Goal: Task Accomplishment & Management: Manage account settings

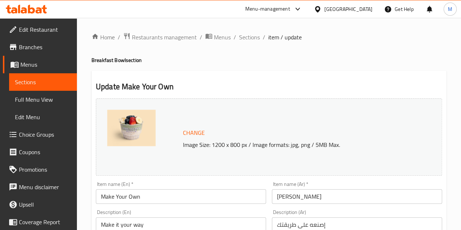
click at [290, 9] on div "Menu-management" at bounding box center [267, 9] width 45 height 9
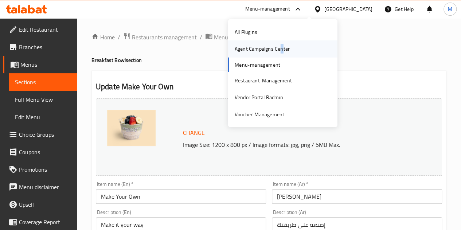
click at [281, 48] on div "Agent Campaigns Center" at bounding box center [262, 49] width 55 height 8
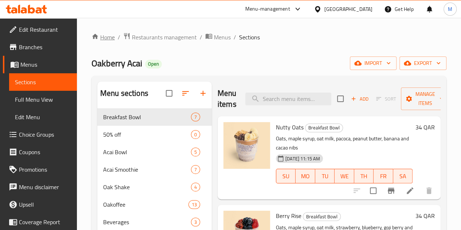
click at [108, 38] on link "Home" at bounding box center [102, 37] width 23 height 9
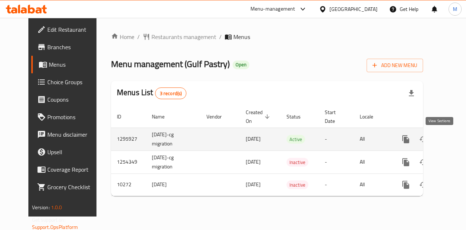
click at [454, 140] on icon "enhanced table" at bounding box center [458, 139] width 9 height 9
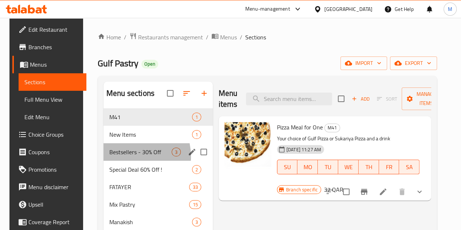
click at [119, 161] on div "Bestsellers - 30% Off 3" at bounding box center [157, 151] width 109 height 17
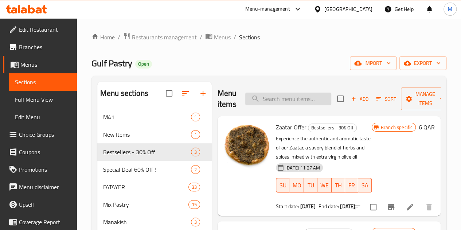
click at [263, 102] on input "search" at bounding box center [288, 99] width 86 height 13
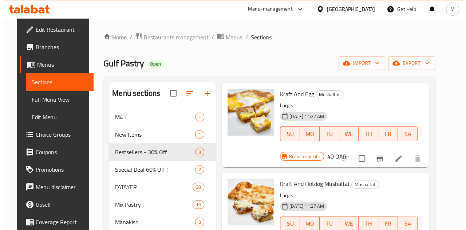
scroll to position [567, 0]
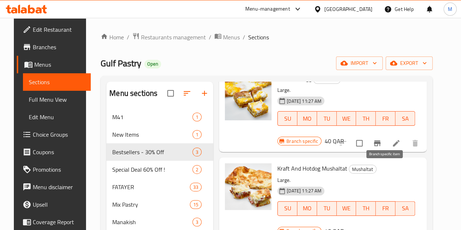
type input "kraft"
click at [381, 229] on icon "Branch-specific-item" at bounding box center [377, 233] width 9 height 9
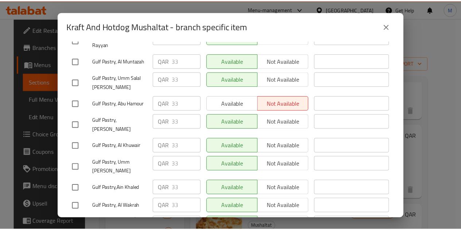
scroll to position [0, 0]
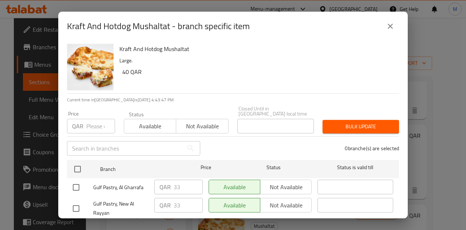
click at [162, 48] on h6 "Kraft And Hotdog Mushaltat" at bounding box center [256, 49] width 274 height 10
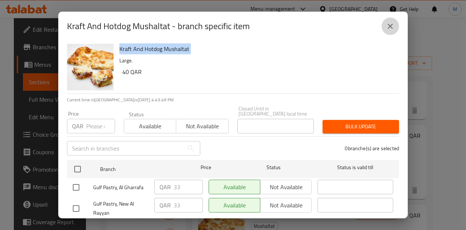
click at [387, 21] on button "close" at bounding box center [390, 25] width 17 height 17
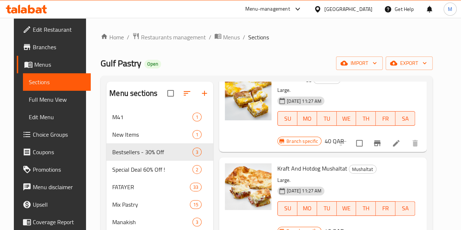
click at [277, 163] on span "Kraft And Hotdog Mushaltat" at bounding box center [312, 168] width 70 height 11
copy h6 "Kraft And Hotdog Mushaltat"
click at [107, 62] on span "Gulf Pastry" at bounding box center [121, 63] width 41 height 16
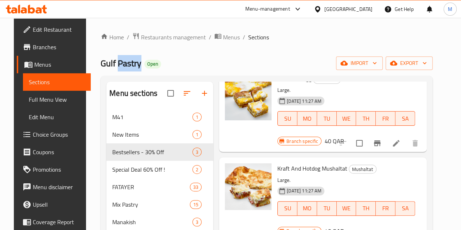
click at [107, 62] on span "Gulf Pastry" at bounding box center [121, 63] width 41 height 16
copy span "Gulf Pastry"
click at [108, 38] on link "Home" at bounding box center [112, 37] width 23 height 9
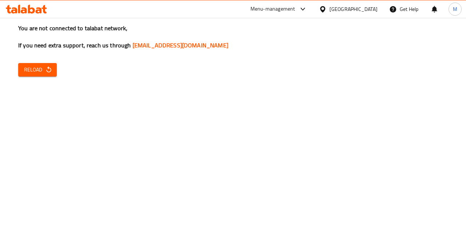
click at [26, 78] on div "You are not connected to talabat network, If you need extra support, reach us t…" at bounding box center [233, 115] width 466 height 230
click at [36, 70] on span "Reload" at bounding box center [37, 69] width 27 height 9
click at [36, 62] on div "You are not connected to talabat network, If you need extra support, reach us t…" at bounding box center [233, 115] width 466 height 230
click at [51, 104] on div "You are not connected to talabat network, If you need extra support, reach us t…" at bounding box center [233, 115] width 466 height 230
click at [51, 82] on div "You are not connected to talabat network, If you need extra support, reach us t…" at bounding box center [233, 115] width 466 height 230
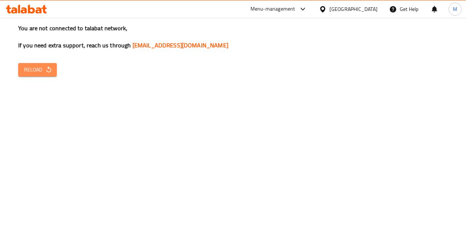
click at [47, 71] on icon "button" at bounding box center [48, 69] width 5 height 6
click at [47, 71] on icon "button" at bounding box center [48, 69] width 7 height 7
click at [44, 70] on span "Reload" at bounding box center [37, 69] width 27 height 9
click at [49, 68] on icon "button" at bounding box center [48, 69] width 5 height 6
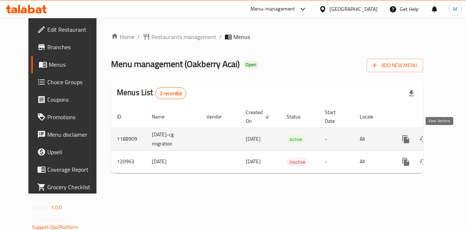
click at [454, 136] on icon "enhanced table" at bounding box center [458, 139] width 9 height 9
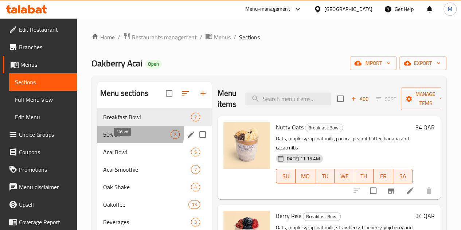
click at [121, 139] on span "50% off" at bounding box center [136, 134] width 67 height 9
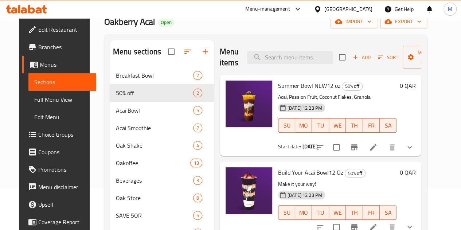
scroll to position [36, 0]
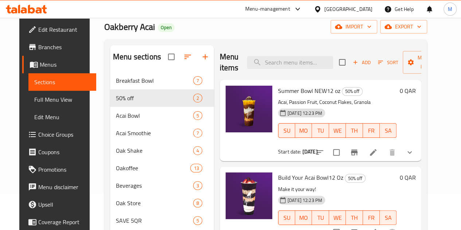
click at [376, 150] on icon at bounding box center [373, 152] width 7 height 7
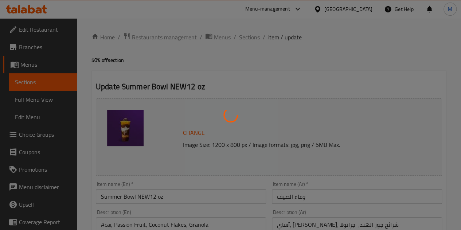
type input "اختيارك للصوص"
type input "0"
type input "اختيارك للصوص"
type input "0"
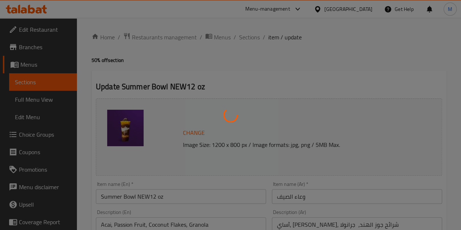
type input "0"
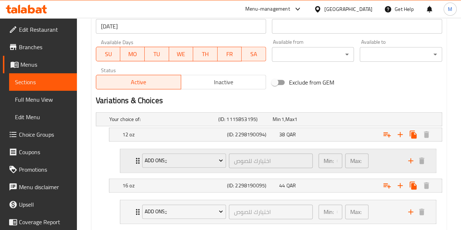
scroll to position [364, 0]
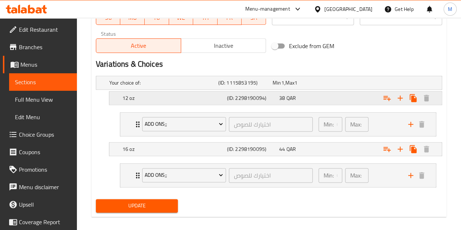
click at [288, 99] on span "QAR" at bounding box center [290, 97] width 9 height 9
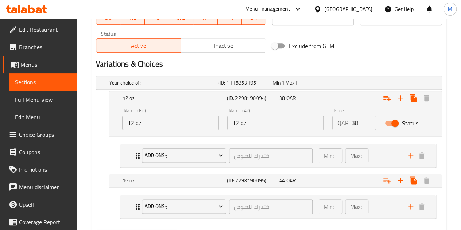
click at [353, 125] on input "38" at bounding box center [364, 122] width 24 height 15
click at [394, 123] on input "Status" at bounding box center [395, 123] width 42 height 14
checkbox input "false"
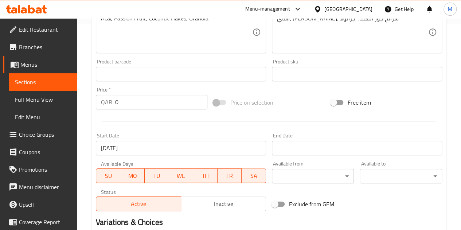
scroll to position [146, 0]
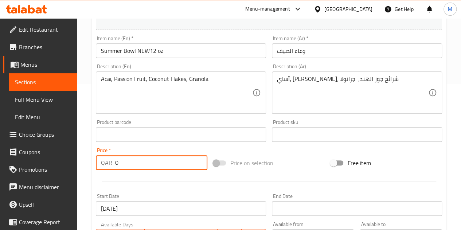
click at [129, 166] on input "0" at bounding box center [161, 162] width 92 height 15
paste input "38"
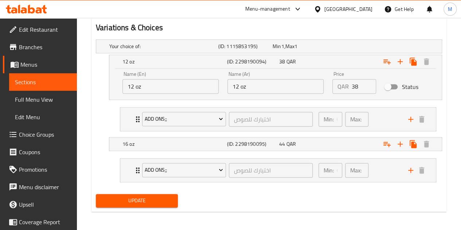
scroll to position [401, 0]
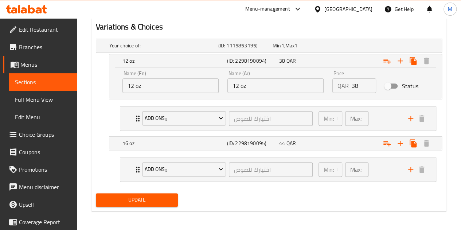
type input "38"
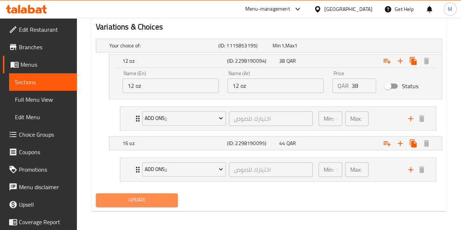
click at [134, 195] on span "Update" at bounding box center [137, 199] width 71 height 9
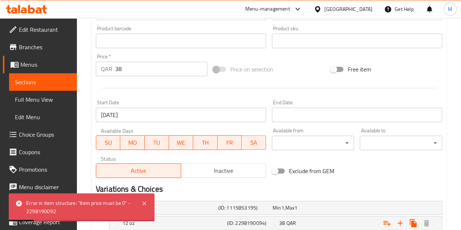
scroll to position [329, 0]
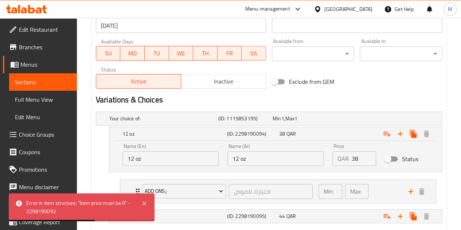
click at [51, 133] on span "Choice Groups" at bounding box center [45, 134] width 52 height 9
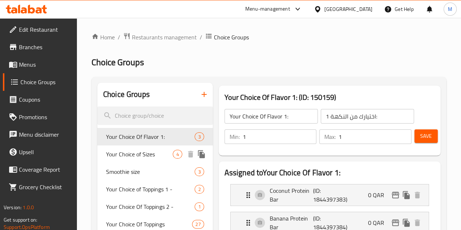
click at [133, 158] on span "Your Choice of Sizes" at bounding box center [139, 154] width 67 height 9
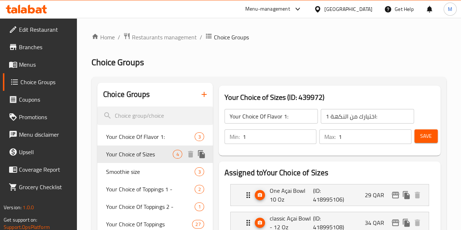
type input "Your Choice of Sizes"
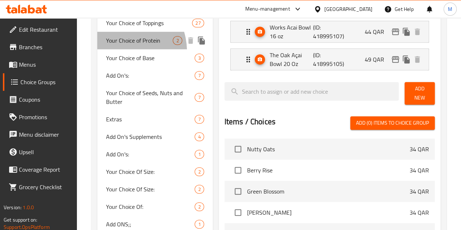
click at [117, 45] on span "Your Choice of Protein" at bounding box center [139, 40] width 67 height 9
type input "Your Choice of Protein"
type input "اختيارك من البروتين"
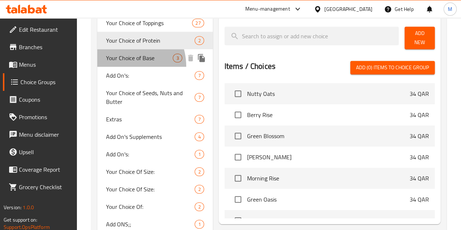
click at [117, 62] on span "Your Choice of Base" at bounding box center [139, 58] width 67 height 9
type input "Your Choice of Base"
type input "اختيارك للقاعدة"
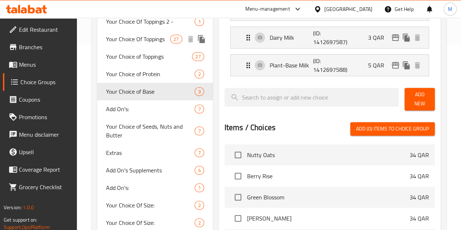
scroll to position [146, 0]
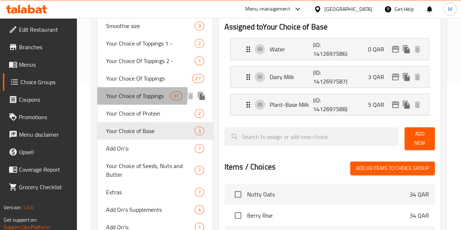
click at [126, 100] on span "Your Choice of Toppings" at bounding box center [138, 95] width 64 height 9
type input "Your Choice of Toppings"
type input "اختيارك من الإضافات"
type input "25"
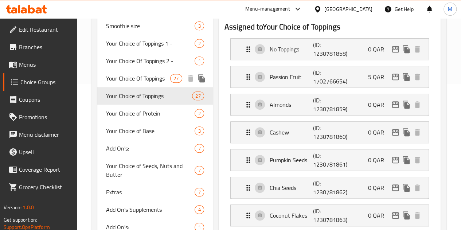
click at [127, 83] on span "Your Choice Of Toppings" at bounding box center [138, 78] width 64 height 9
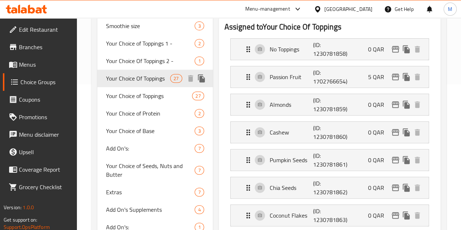
type input "Your Choice Of Toppings"
type input "اختيارك من الإضافات:"
type input "26"
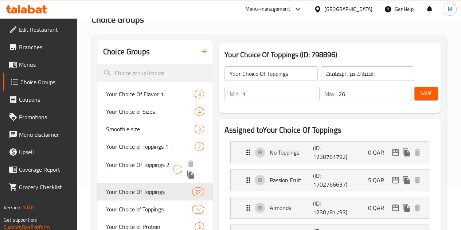
scroll to position [36, 0]
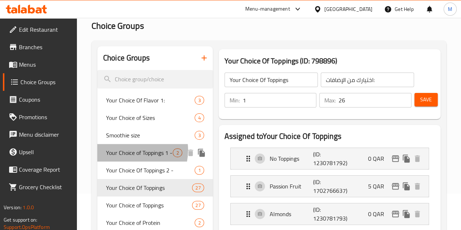
click at [127, 150] on span "Your Choice of Toppings 1 -" at bounding box center [139, 152] width 67 height 9
type input "Your Choice of Toppings 1 -"
type input "إختيارك من الاضافات:"
type input "2"
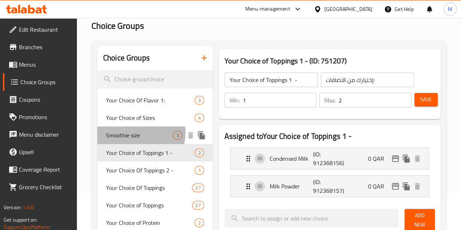
click at [133, 133] on span "Smoothie size" at bounding box center [139, 135] width 67 height 9
type input "Smoothie size"
type input "1"
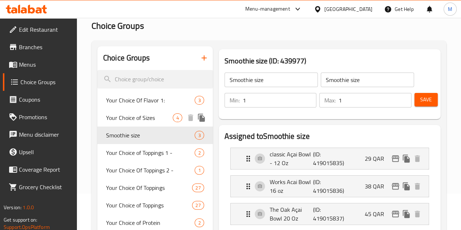
click at [125, 110] on div "Your Choice of Sizes 4" at bounding box center [154, 117] width 115 height 17
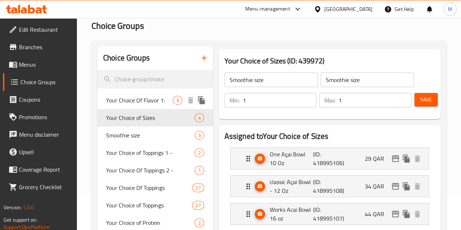
type input "Your Choice of Sizes"
click at [324, 158] on p "(ID: 418995106)" at bounding box center [327, 158] width 29 height 17
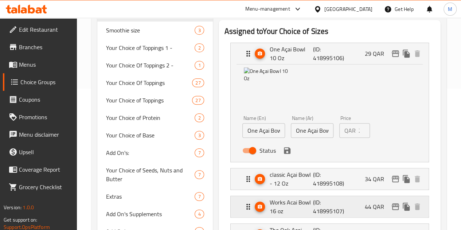
scroll to position [182, 0]
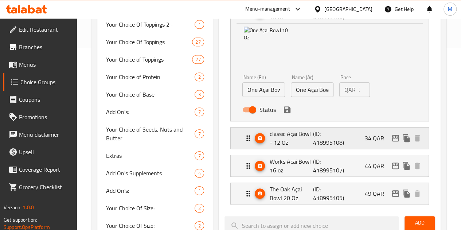
click at [325, 140] on div "classic Açai Bowl - 12 Oz (ID: 418995108) 34 QAR" at bounding box center [332, 137] width 176 height 21
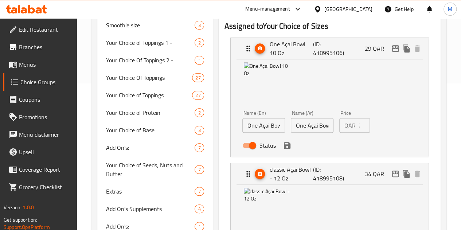
scroll to position [23, 0]
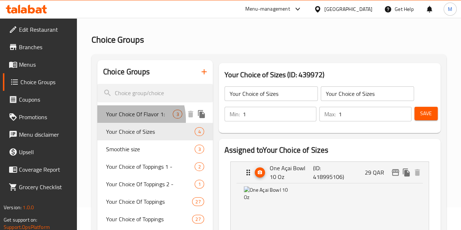
click at [126, 118] on span "Your Choice Of Flavor 1:" at bounding box center [139, 114] width 67 height 9
type input "Your Choice Of Flavor 1:"
type input "اختيارك من النكهة 1:"
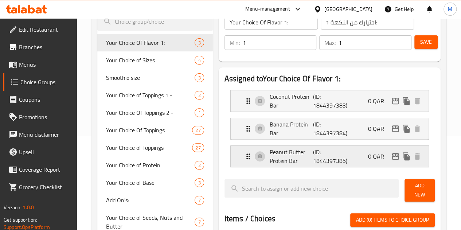
scroll to position [95, 0]
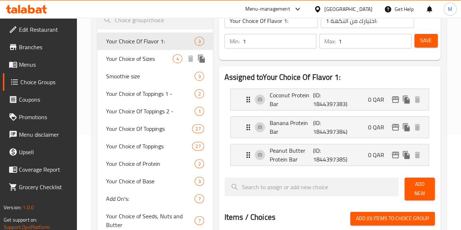
click at [134, 59] on span "Your Choice of Sizes" at bounding box center [139, 58] width 67 height 9
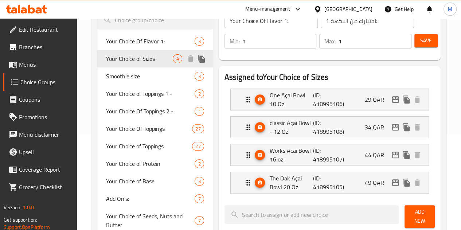
type input "Your Choice of Sizes"
click at [318, 101] on p "(ID: 418995106)" at bounding box center [327, 99] width 29 height 17
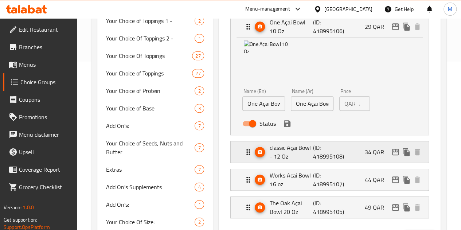
scroll to position [168, 0]
click at [281, 158] on p "classic Açai Bowl - 12 Oz" at bounding box center [292, 151] width 44 height 17
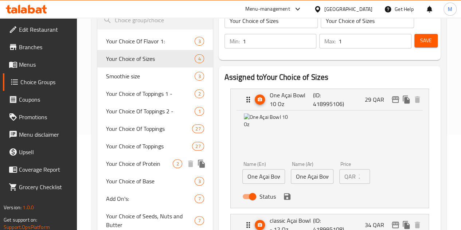
scroll to position [59, 0]
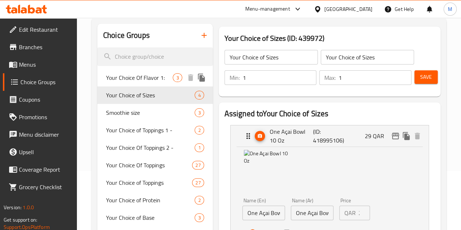
click at [136, 81] on span "Your Choice Of Flavor 1:" at bounding box center [139, 77] width 67 height 9
type input "Your Choice Of Flavor 1:"
type input "اختيارك من النكهة 1:"
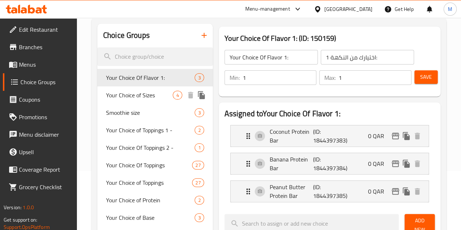
click at [132, 99] on span "Your Choice of Sizes" at bounding box center [139, 95] width 67 height 9
type input "Your Choice of Sizes"
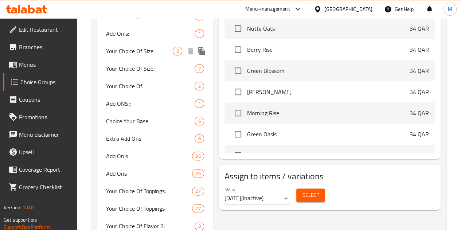
scroll to position [350, 0]
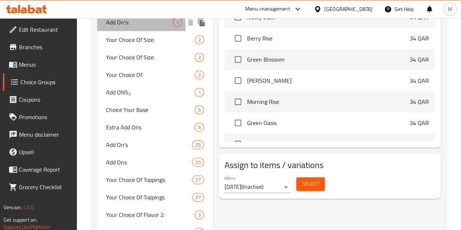
click at [125, 27] on span "Add On's:" at bounding box center [139, 22] width 67 height 9
type input "Add On's:"
type input "إضافات"
type input "0"
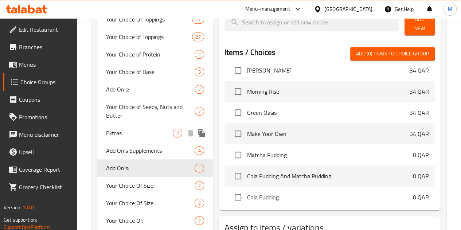
scroll to position [314, 0]
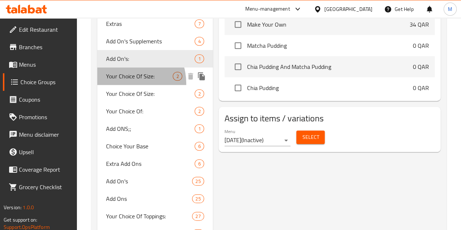
click at [122, 81] on span "Your Choice Of Size:" at bounding box center [139, 76] width 67 height 9
type input "Your Choice Of Size:"
type input "إختيارك من الحجم:"
type input "1"
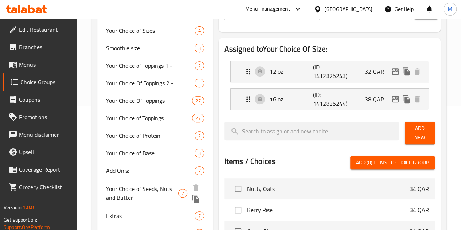
scroll to position [59, 0]
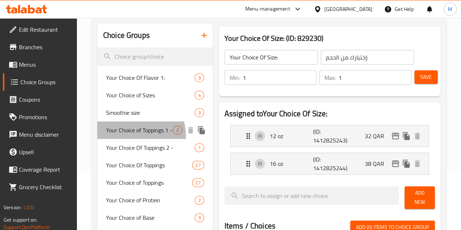
click at [128, 134] on span "Your Choice of Toppings 1 -" at bounding box center [139, 130] width 67 height 9
type input "Your Choice of Toppings 1 -"
type input "إختيارك من الاضافات:"
type input "2"
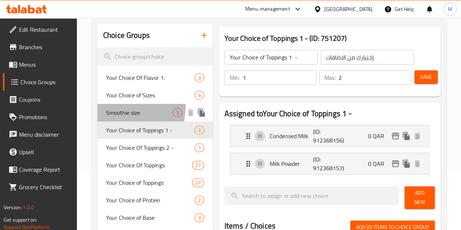
click at [111, 106] on div "Smoothie size 3" at bounding box center [154, 112] width 115 height 17
type input "Smoothie size"
type input "1"
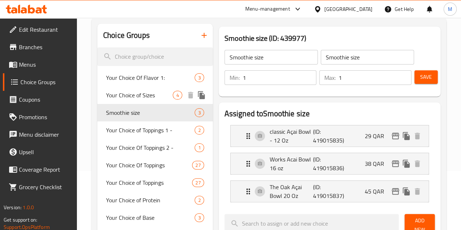
click at [122, 97] on span "Your Choice of Sizes" at bounding box center [139, 95] width 67 height 9
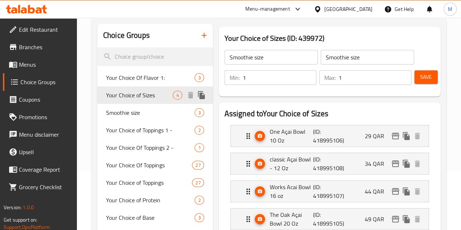
type input "Your Choice of Sizes"
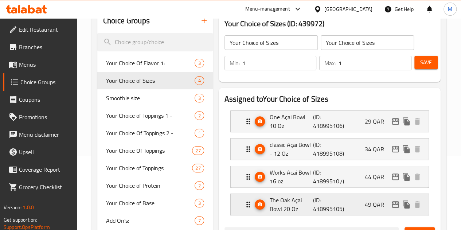
scroll to position [95, 0]
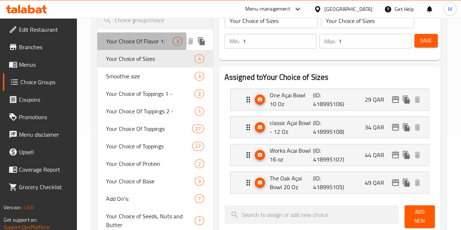
click at [120, 42] on span "Your Choice Of Flavor 1:" at bounding box center [139, 41] width 67 height 9
type input "Your Choice Of Flavor 1:"
type input "اختيارك من النكهة 1:"
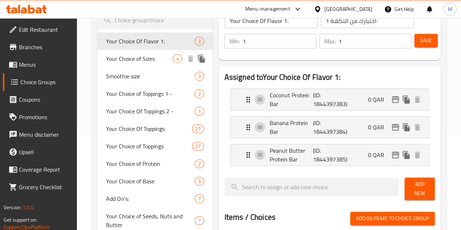
click at [123, 63] on span "Your Choice of Sizes" at bounding box center [139, 58] width 67 height 9
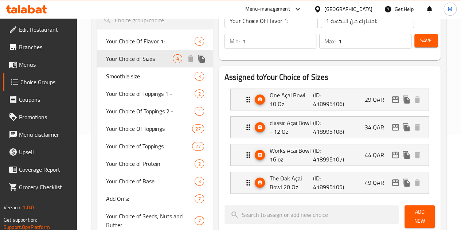
type input "Your Choice of Sizes"
click at [281, 125] on p "classic Açai Bowl - 12 Oz" at bounding box center [292, 126] width 44 height 17
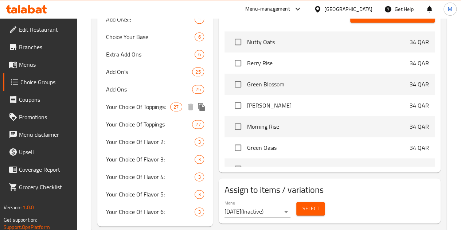
scroll to position [491, 0]
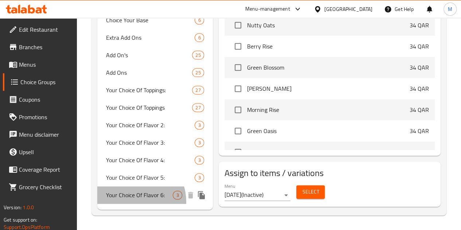
click at [132, 199] on span "Your Choice Of Flavor 6:" at bounding box center [139, 195] width 67 height 9
type input "Your Choice Of Flavor 6:"
type input "اختيارك من النكهة 6:"
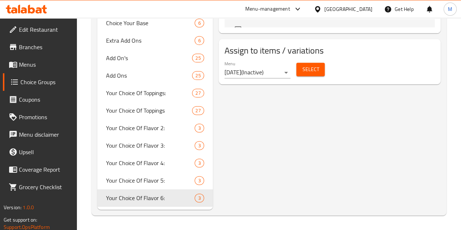
scroll to position [490, 0]
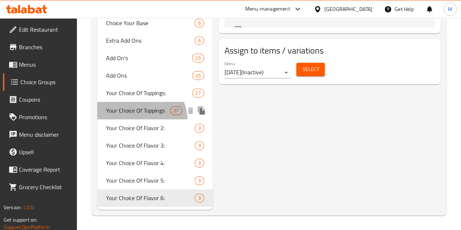
click at [126, 114] on span "Your Choice Of Toppings" at bounding box center [138, 110] width 64 height 9
type input "Your Choice Of Toppings"
type input "اختيارك من الإضافات"
type input "25"
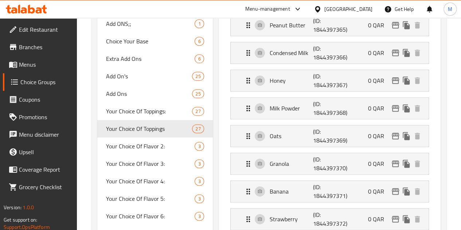
scroll to position [417, 0]
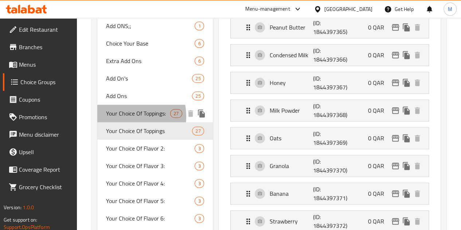
click at [122, 118] on span "Your Choice Of Toppings:" at bounding box center [138, 113] width 64 height 9
type input "Your Choice Of Toppings:"
type input "اختيارك من الإضافات:"
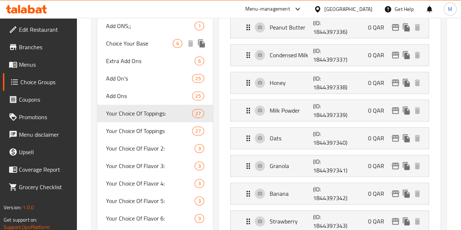
click at [129, 48] on span "Choice Your Base" at bounding box center [139, 43] width 67 height 9
type input "Choice Your Base"
type input "اختر قاعدتك"
type input "1"
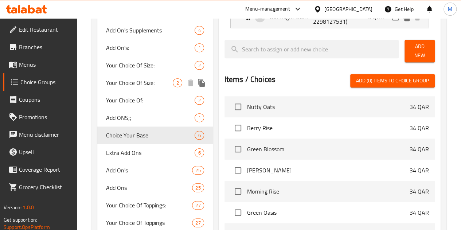
scroll to position [307, 0]
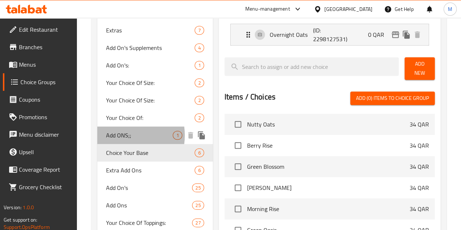
click at [120, 140] on span "Add ONS;;" at bounding box center [139, 135] width 67 height 9
type input "Add ONS;;"
type input "اختيارك للصوص"
type input "0"
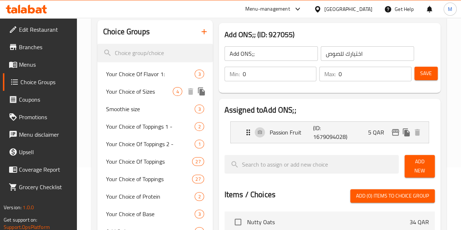
scroll to position [52, 0]
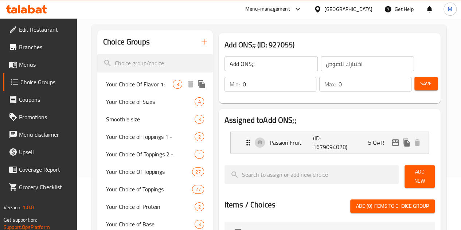
click at [122, 86] on span "Your Choice Of Flavor 1:" at bounding box center [139, 84] width 67 height 9
type input "Your Choice Of Flavor 1:"
type input "اختيارك من النكهة 1:"
type input "1"
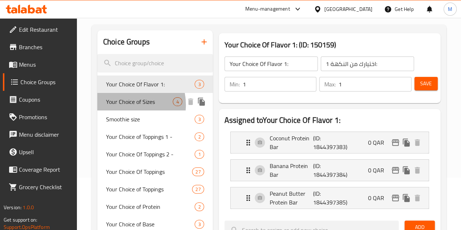
click at [122, 105] on span "Your Choice of Sizes" at bounding box center [139, 101] width 67 height 9
type input "Your Choice of Sizes"
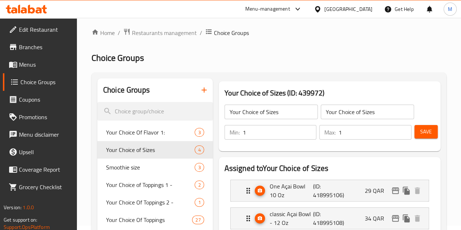
scroll to position [0, 0]
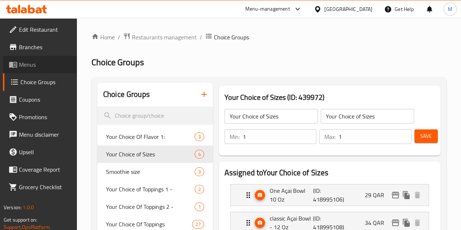
click at [40, 65] on span "Menus" at bounding box center [45, 64] width 52 height 9
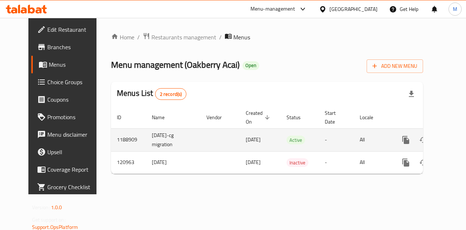
click at [454, 138] on icon "enhanced table" at bounding box center [458, 140] width 9 height 9
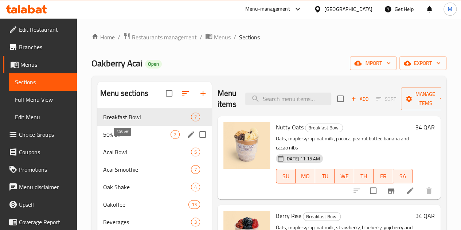
click at [124, 139] on span "50% off" at bounding box center [136, 134] width 67 height 9
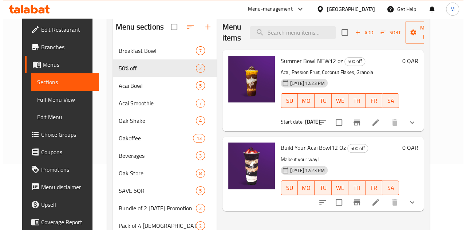
scroll to position [73, 0]
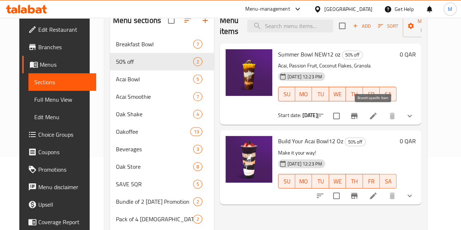
click at [358, 118] on icon "Branch-specific-item" at bounding box center [354, 115] width 9 height 9
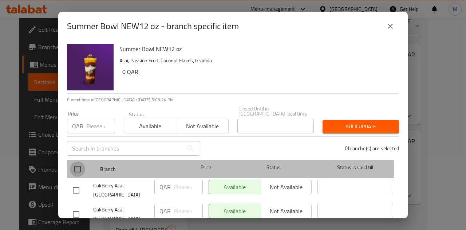
click at [80, 164] on input "checkbox" at bounding box center [77, 168] width 15 height 15
checkbox input "true"
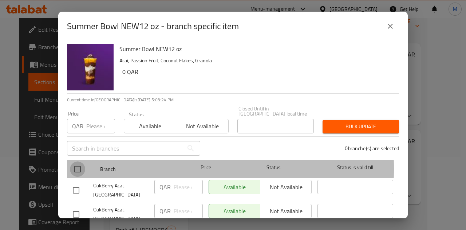
checkbox input "true"
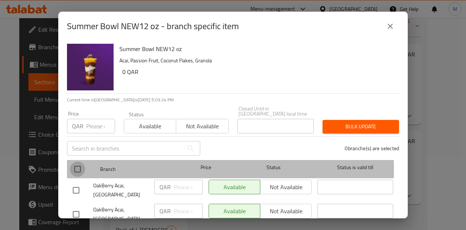
checkbox input "true"
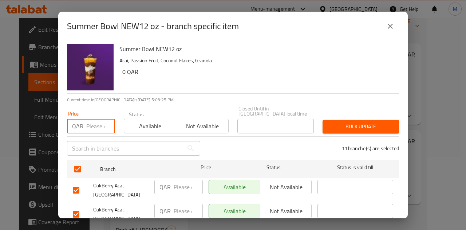
click at [88, 122] on input "number" at bounding box center [100, 126] width 29 height 15
type input "38"
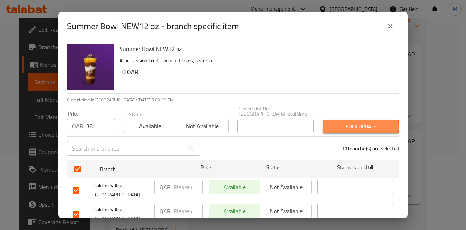
click at [353, 122] on span "Bulk update" at bounding box center [361, 126] width 65 height 9
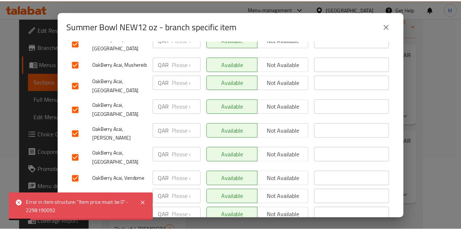
scroll to position [203, 0]
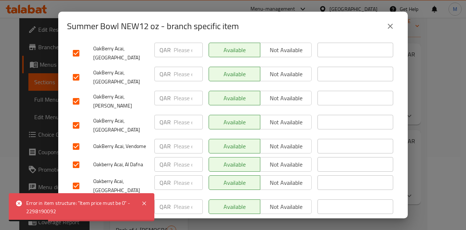
click at [393, 25] on icon "close" at bounding box center [390, 26] width 9 height 9
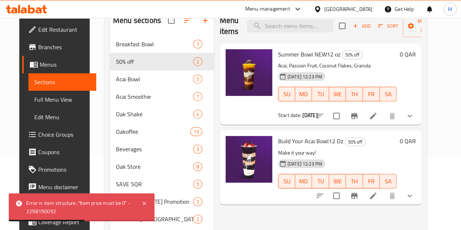
scroll to position [36, 0]
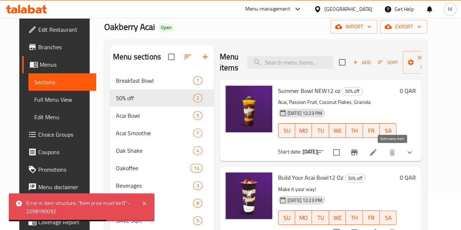
click at [377, 148] on icon at bounding box center [373, 152] width 9 height 9
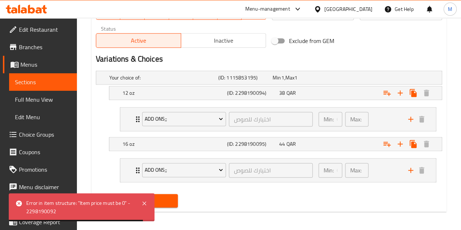
scroll to position [370, 0]
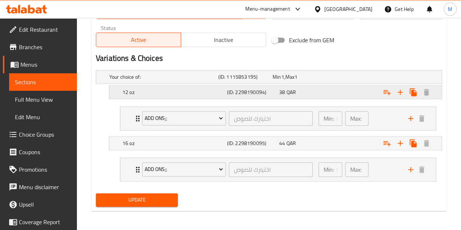
click at [323, 89] on div "38 QAR" at bounding box center [303, 92] width 49 height 7
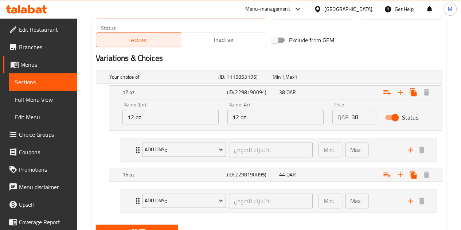
click at [391, 117] on input "Status" at bounding box center [395, 117] width 42 height 14
checkbox input "false"
click at [360, 114] on input "38" at bounding box center [364, 117] width 24 height 15
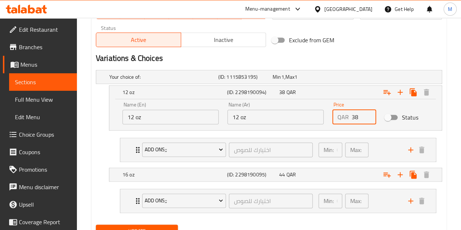
click at [360, 114] on input "38" at bounding box center [364, 117] width 24 height 15
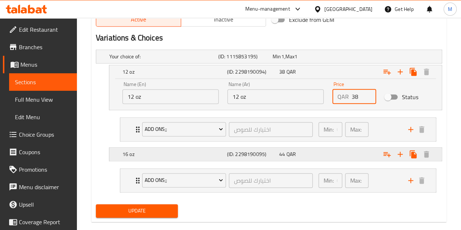
scroll to position [401, 0]
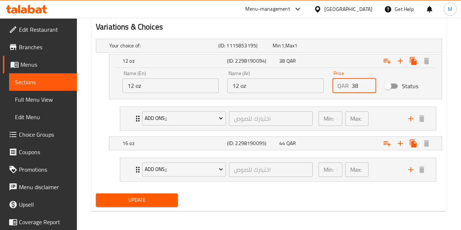
click at [146, 205] on div "Update" at bounding box center [137, 199] width 88 height 19
click at [145, 196] on span "Update" at bounding box center [137, 199] width 71 height 9
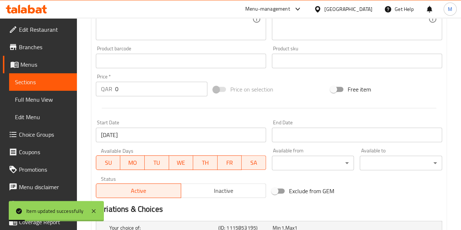
scroll to position [110, 0]
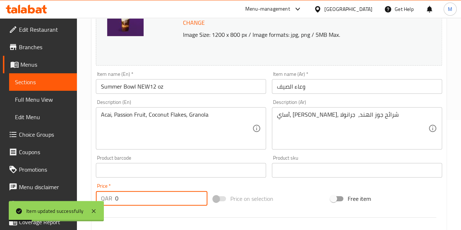
click at [138, 196] on input "0" at bounding box center [161, 198] width 92 height 15
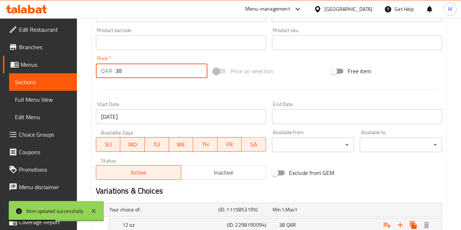
scroll to position [401, 0]
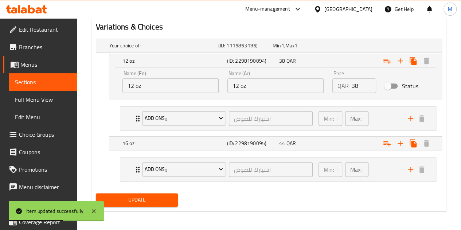
type input "38"
click at [144, 200] on span "Update" at bounding box center [137, 199] width 71 height 9
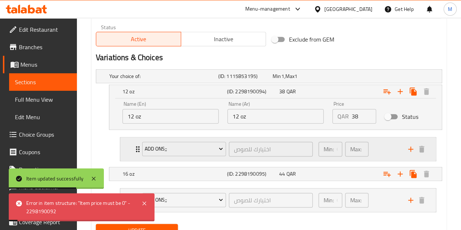
scroll to position [329, 0]
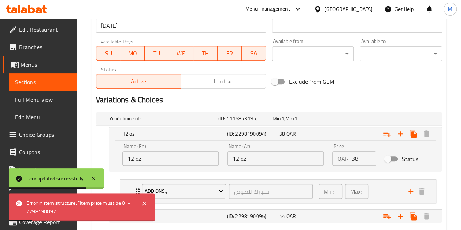
click at [387, 158] on input "Status" at bounding box center [388, 159] width 42 height 14
checkbox input "true"
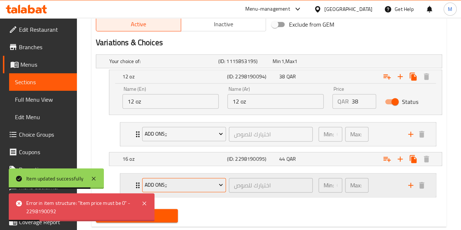
scroll to position [401, 0]
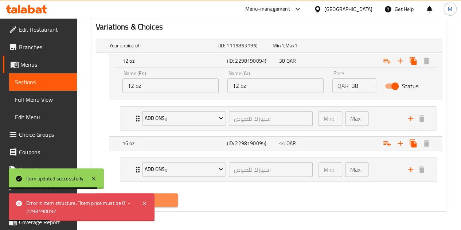
click at [165, 199] on span "Update" at bounding box center [137, 199] width 71 height 9
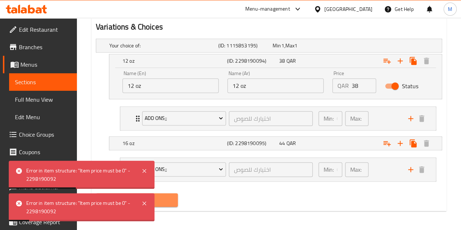
click at [172, 193] on button "Update" at bounding box center [137, 199] width 82 height 13
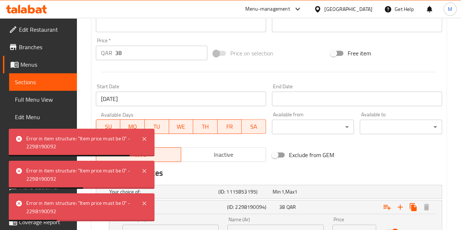
scroll to position [256, 0]
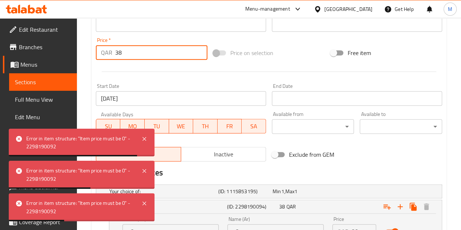
click at [160, 53] on input "38" at bounding box center [161, 52] width 92 height 15
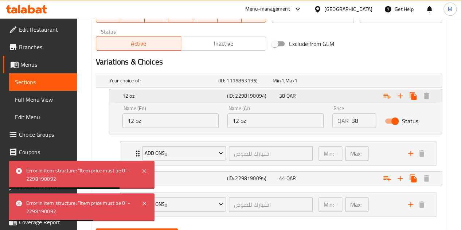
scroll to position [401, 0]
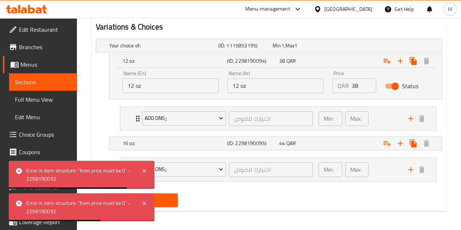
type input "0"
click at [168, 200] on span "Update" at bounding box center [137, 199] width 71 height 9
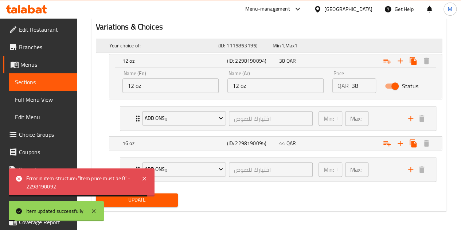
click at [164, 42] on h5 "Your choice of:" at bounding box center [162, 45] width 106 height 7
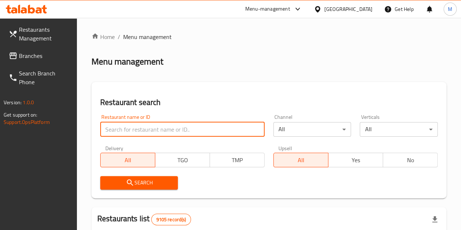
click at [144, 130] on input "search" at bounding box center [182, 129] width 164 height 15
type input "oakberry"
click button "Search" at bounding box center [139, 182] width 78 height 13
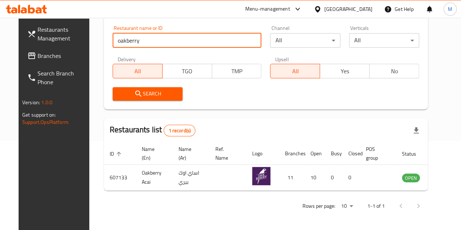
scroll to position [0, 1]
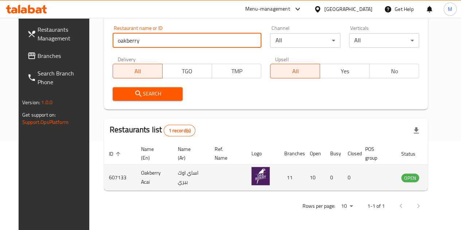
click at [444, 176] on icon "enhanced table" at bounding box center [445, 177] width 3 height 3
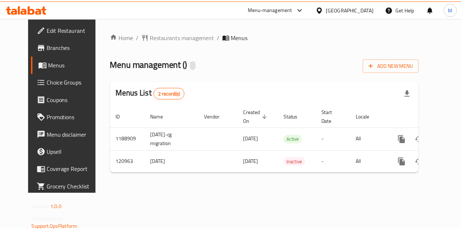
scroll to position [0, 3]
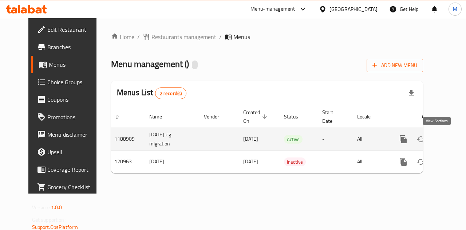
click at [447, 134] on link "enhanced table" at bounding box center [455, 138] width 17 height 17
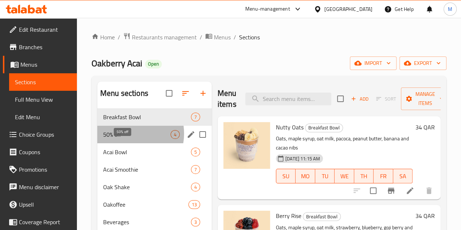
click at [127, 139] on span "50% off" at bounding box center [136, 134] width 67 height 9
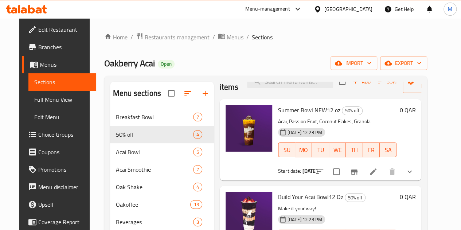
scroll to position [24, 0]
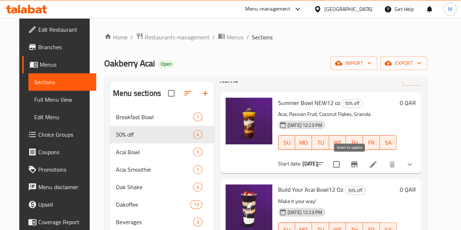
click at [344, 164] on input "checkbox" at bounding box center [336, 164] width 15 height 15
checkbox input "true"
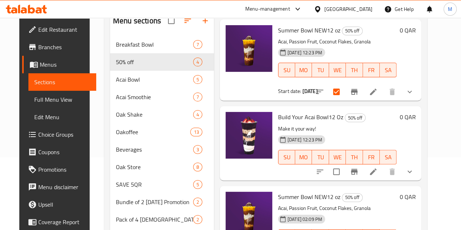
scroll to position [73, 0]
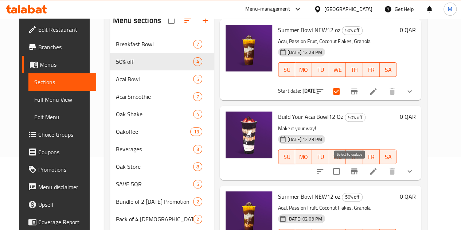
click at [344, 172] on input "checkbox" at bounding box center [336, 171] width 15 height 15
checkbox input "true"
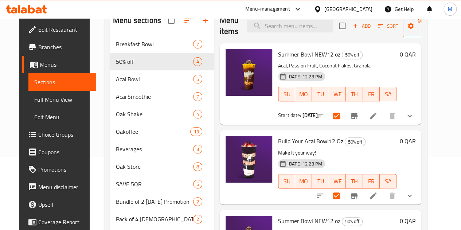
click at [408, 31] on span "Manage items" at bounding box center [426, 26] width 37 height 18
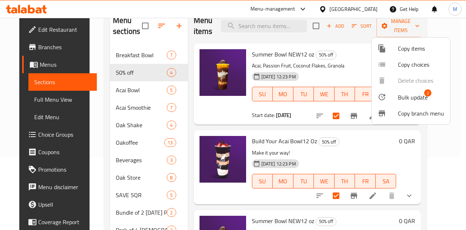
click at [410, 97] on span "Bulk update" at bounding box center [413, 97] width 30 height 9
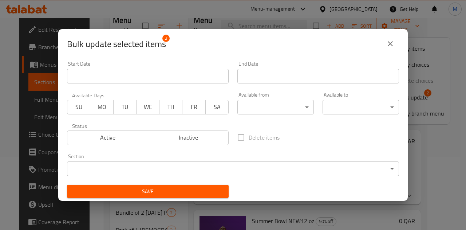
click at [184, 140] on span "Inactive" at bounding box center [188, 137] width 75 height 11
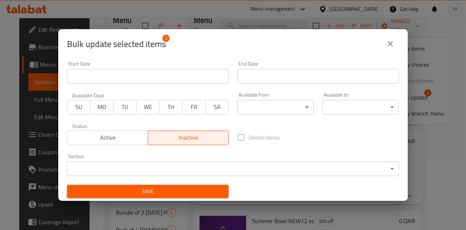
click at [195, 192] on span "Save" at bounding box center [148, 191] width 150 height 9
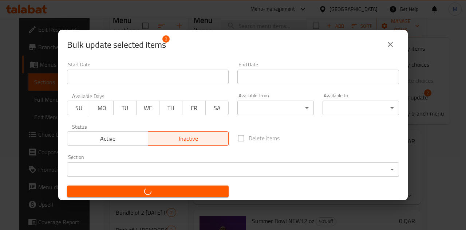
checkbox input "false"
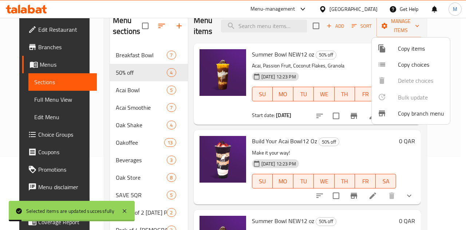
click at [305, 129] on div at bounding box center [233, 115] width 466 height 230
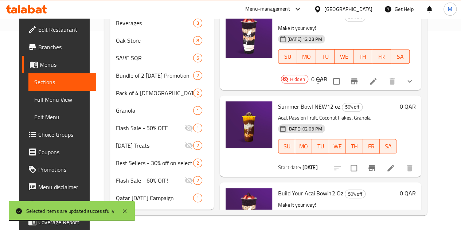
scroll to position [0, 0]
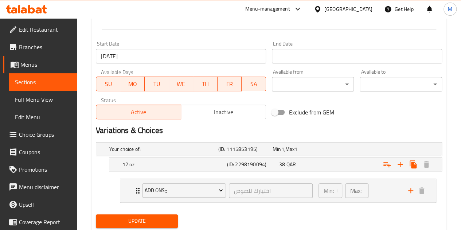
scroll to position [319, 0]
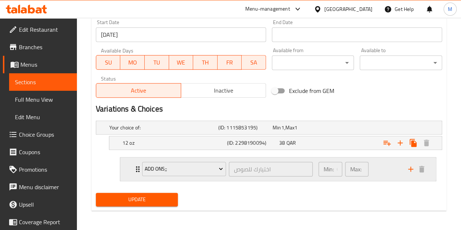
click at [385, 171] on div "Min: 0 ​ Max: 0 ​" at bounding box center [359, 168] width 90 height 23
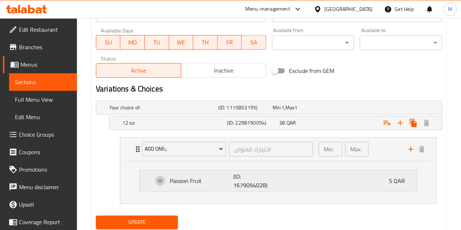
scroll to position [356, 0]
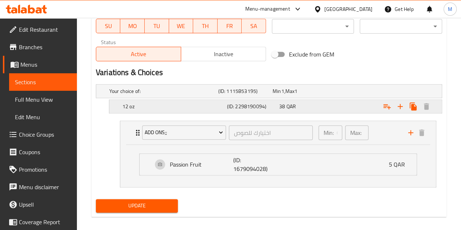
click at [330, 104] on div "Expand" at bounding box center [382, 106] width 105 height 16
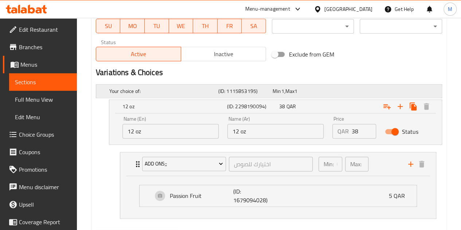
click at [330, 90] on div "Expand" at bounding box center [379, 91] width 109 height 3
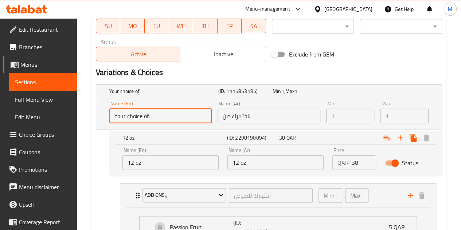
click at [181, 119] on input "Your choice of:" at bounding box center [160, 116] width 102 height 15
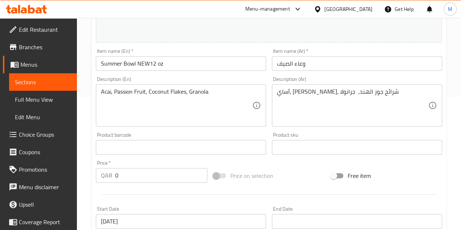
scroll to position [0, 0]
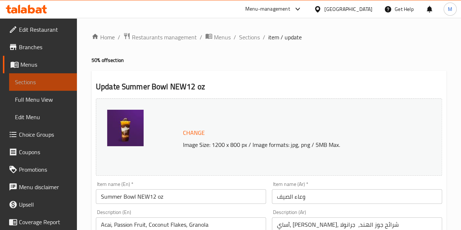
click at [43, 79] on span "Sections" at bounding box center [43, 82] width 56 height 9
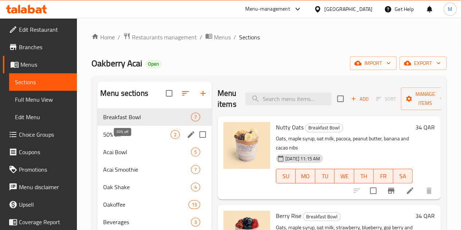
click at [123, 139] on span "50% off" at bounding box center [136, 134] width 67 height 9
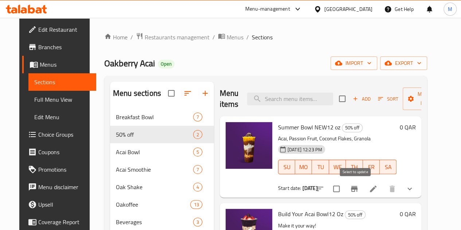
click at [344, 189] on input "checkbox" at bounding box center [336, 188] width 15 height 15
checkbox input "true"
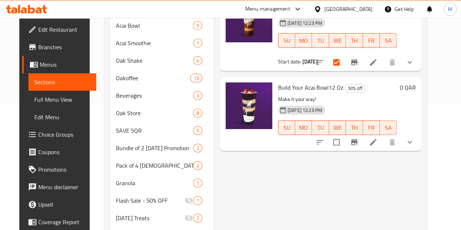
scroll to position [182, 0]
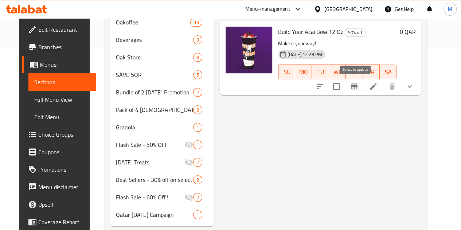
click at [344, 86] on input "checkbox" at bounding box center [336, 86] width 15 height 15
checkbox input "true"
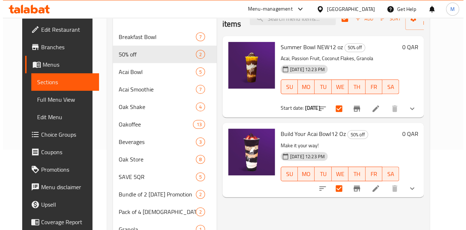
scroll to position [36, 0]
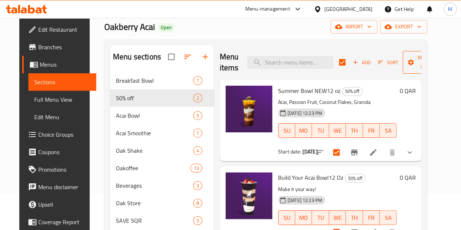
click at [408, 60] on span "Manage items" at bounding box center [426, 62] width 37 height 18
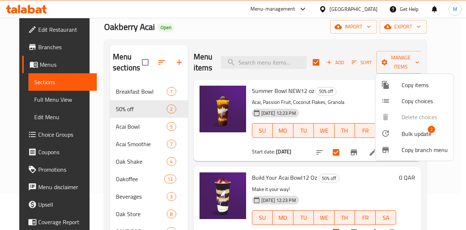
click at [408, 86] on span "Copy items" at bounding box center [425, 85] width 46 height 9
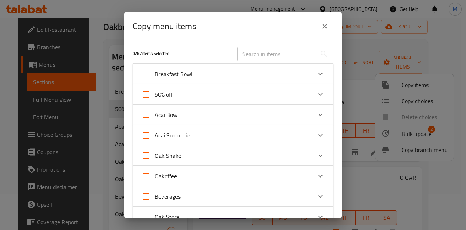
click at [233, 99] on div "50% off" at bounding box center [226, 94] width 170 height 17
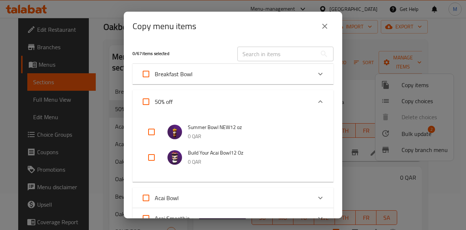
click at [150, 129] on input "checkbox" at bounding box center [151, 131] width 17 height 17
checkbox input "true"
click at [151, 153] on input "checkbox" at bounding box center [151, 157] width 17 height 17
checkbox input "true"
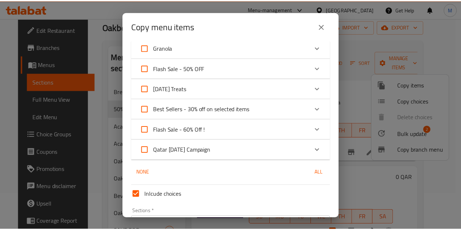
scroll to position [380, 0]
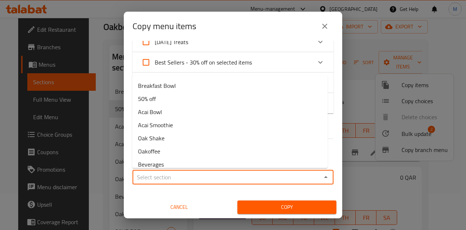
click at [217, 180] on input "Sections   *" at bounding box center [227, 177] width 185 height 10
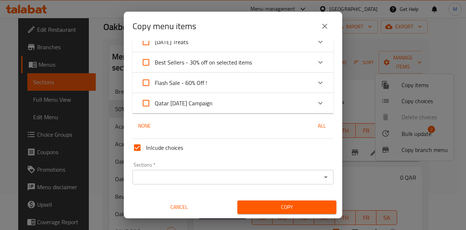
click at [141, 199] on div "Cancel" at bounding box center [179, 207] width 108 height 22
click at [135, 147] on input "Inlcude choices" at bounding box center [137, 147] width 17 height 17
checkbox input "false"
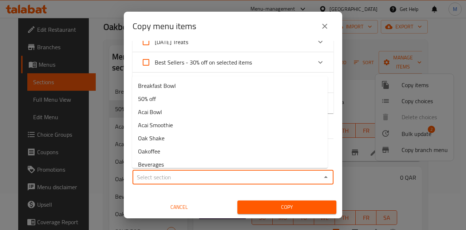
click at [235, 176] on input "Sections   *" at bounding box center [227, 177] width 185 height 10
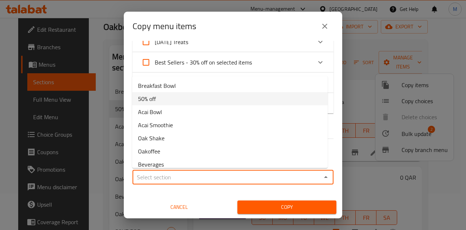
click at [186, 100] on li "50% off" at bounding box center [230, 98] width 196 height 13
type input "50% off"
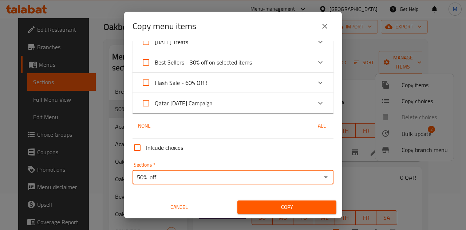
click at [267, 204] on span "Copy" at bounding box center [286, 207] width 87 height 9
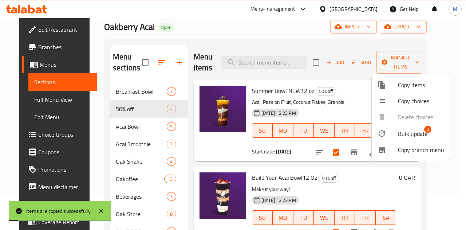
checkbox input "false"
click at [248, 30] on div at bounding box center [233, 115] width 466 height 230
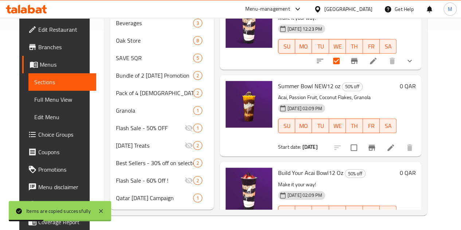
scroll to position [0, 0]
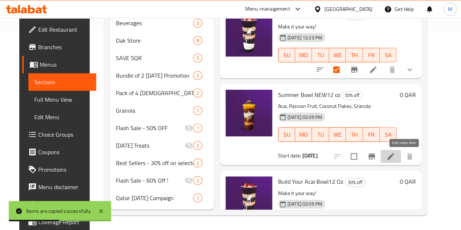
click at [395, 152] on icon at bounding box center [390, 156] width 9 height 9
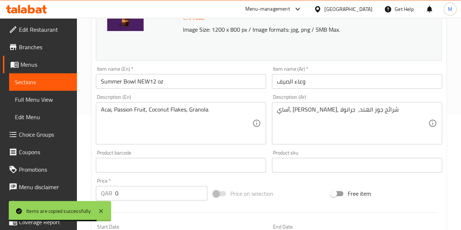
scroll to position [150, 0]
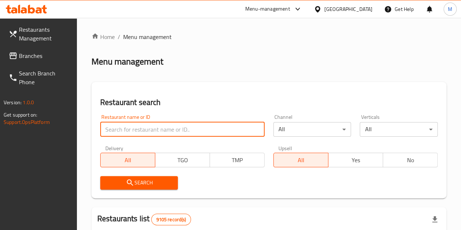
click at [148, 132] on input "search" at bounding box center [182, 129] width 164 height 15
click at [160, 124] on input "search" at bounding box center [182, 129] width 164 height 15
type input "oakberry"
click button "Search" at bounding box center [139, 182] width 78 height 13
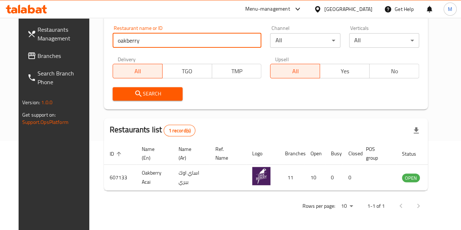
scroll to position [0, 1]
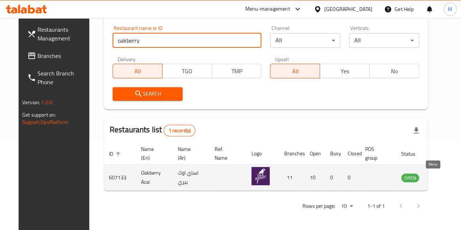
click at [440, 175] on icon "enhanced table" at bounding box center [444, 178] width 8 height 6
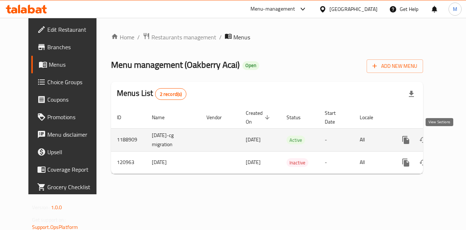
click at [454, 139] on icon "enhanced table" at bounding box center [458, 140] width 9 height 9
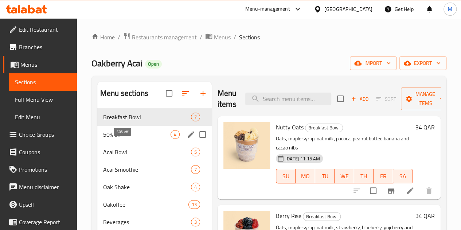
click at [122, 139] on span "50% off" at bounding box center [136, 134] width 67 height 9
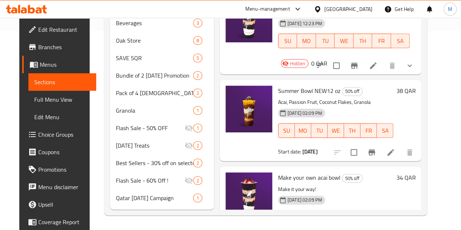
scroll to position [209, 0]
click at [377, 228] on icon at bounding box center [373, 232] width 9 height 9
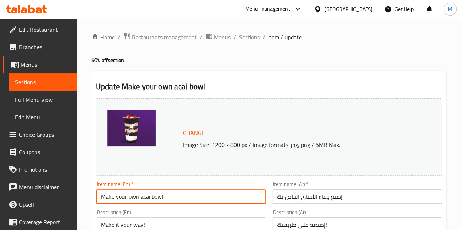
click at [172, 192] on input "Make your own acai bowl" at bounding box center [181, 196] width 170 height 15
type input "Make your own acai bowl12 oz"
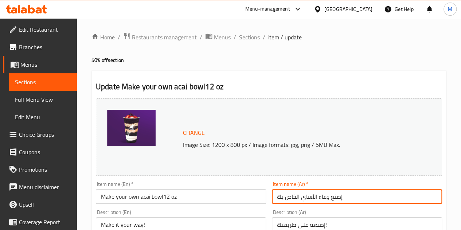
click at [372, 196] on input "إصنع وعاء الآساي الخاص بك" at bounding box center [357, 196] width 170 height 15
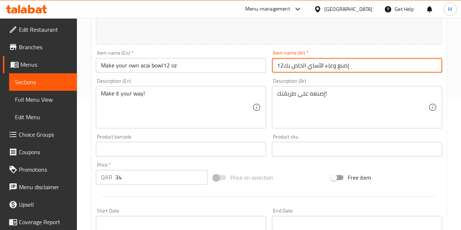
scroll to position [73, 0]
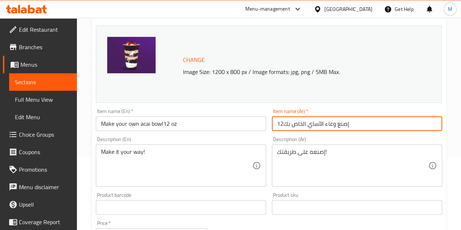
click at [282, 124] on input "إصنع وعاء الآساي الخاص بك12" at bounding box center [357, 123] width 170 height 15
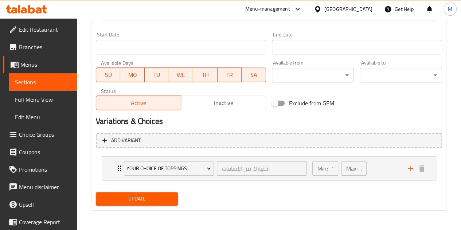
click at [147, 200] on span "Update" at bounding box center [137, 198] width 71 height 9
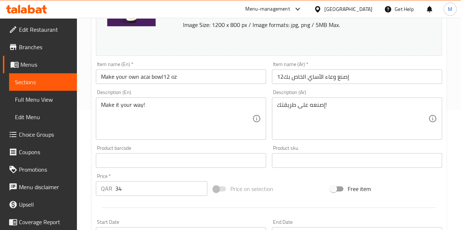
scroll to position [52, 0]
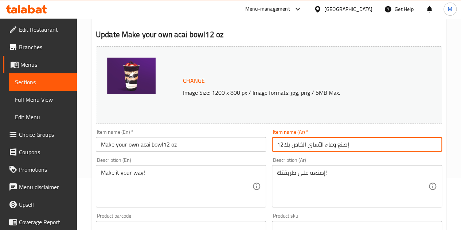
drag, startPoint x: 283, startPoint y: 141, endPoint x: 274, endPoint y: 141, distance: 9.5
click at [274, 141] on input "إصنع وعاء الآساي الخاص بك12" at bounding box center [357, 144] width 170 height 15
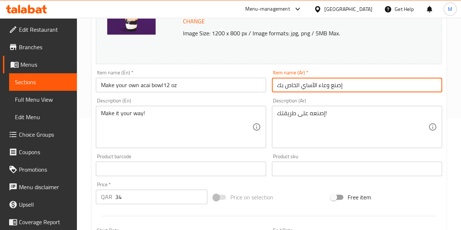
scroll to position [89, 0]
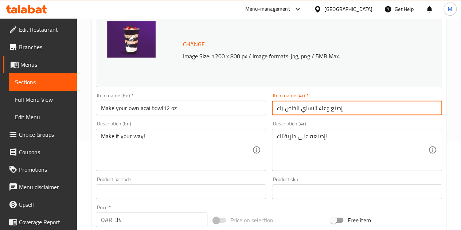
type input "إصنع وعاء الآساي الخاص بك"
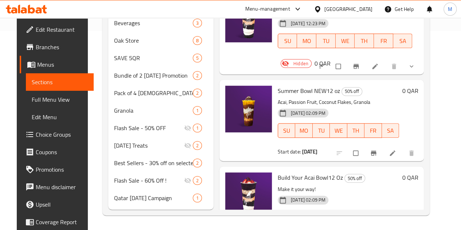
scroll to position [209, 0]
click at [396, 149] on icon at bounding box center [392, 152] width 7 height 7
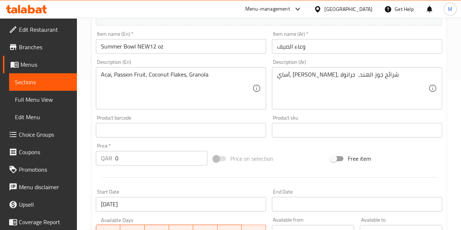
scroll to position [150, 0]
click at [138, 157] on input "0" at bounding box center [161, 158] width 92 height 15
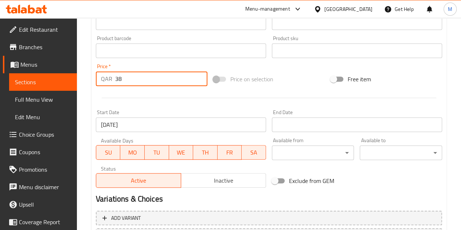
scroll to position [295, 0]
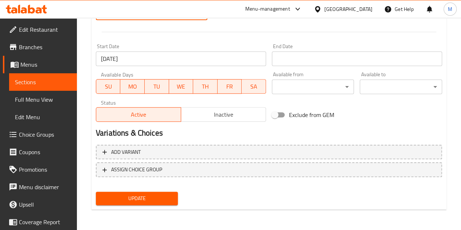
type input "38"
click at [133, 197] on span "Update" at bounding box center [137, 198] width 71 height 9
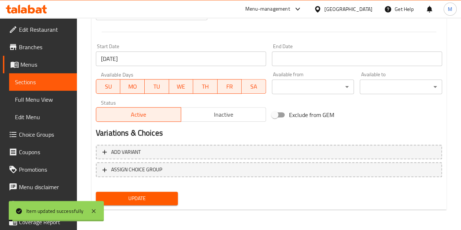
click at [40, 83] on span "Sections" at bounding box center [43, 82] width 56 height 9
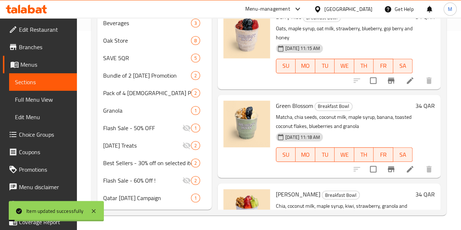
scroll to position [105, 0]
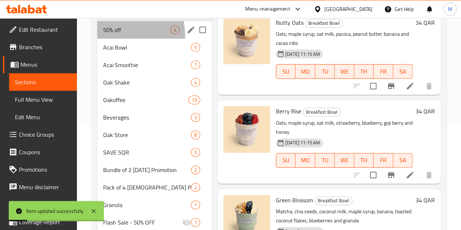
drag, startPoint x: 122, startPoint y: 46, endPoint x: 126, endPoint y: 47, distance: 4.4
click at [122, 39] on div "50% off 4" at bounding box center [154, 29] width 114 height 17
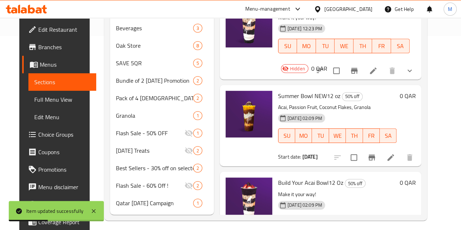
scroll to position [209, 0]
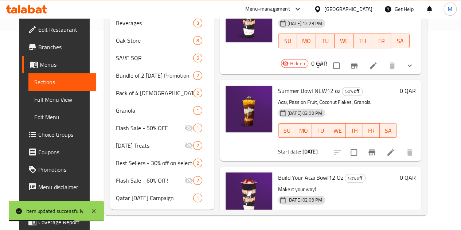
click at [415, 172] on h6 "0 QAR" at bounding box center [407, 177] width 16 height 10
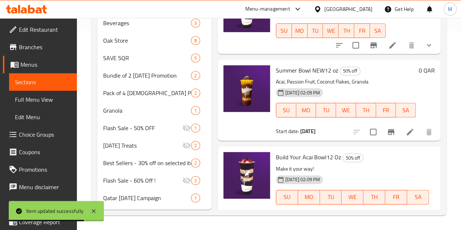
scroll to position [40, 0]
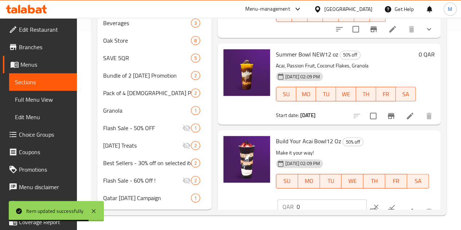
click at [297, 199] on input "0" at bounding box center [332, 206] width 70 height 15
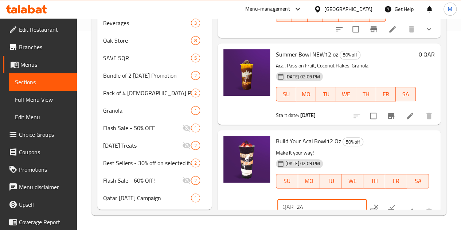
type input "2"
type input "34"
click at [388, 203] on icon "ok" at bounding box center [391, 206] width 7 height 7
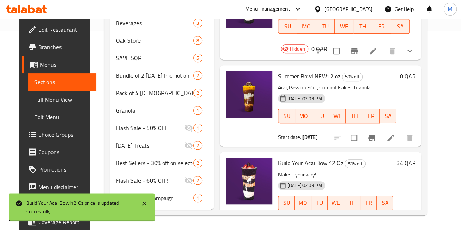
scroll to position [24, 0]
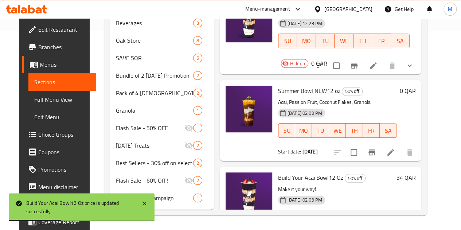
click at [415, 86] on h6 "0 QAR" at bounding box center [407, 91] width 16 height 10
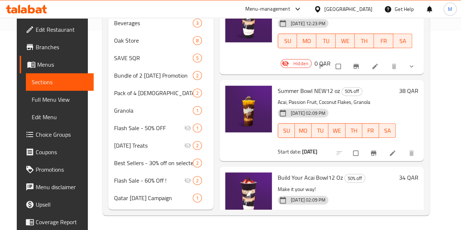
scroll to position [209, 0]
drag, startPoint x: 245, startPoint y: 58, endPoint x: 311, endPoint y: 70, distance: 67.3
click at [313, 83] on div "Summer Bowl NEW12 oz 50% off Acai, Passion Fruit, Coconut Flakes, Granola [DATE…" at bounding box center [337, 120] width 124 height 75
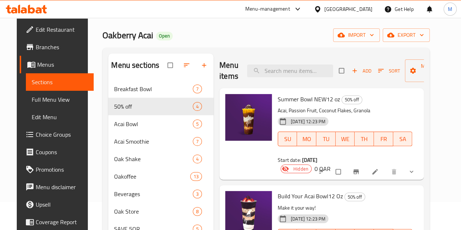
scroll to position [27, 0]
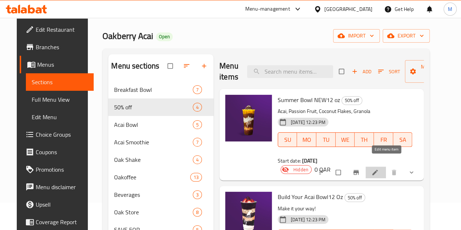
click at [378, 169] on icon at bounding box center [374, 172] width 7 height 7
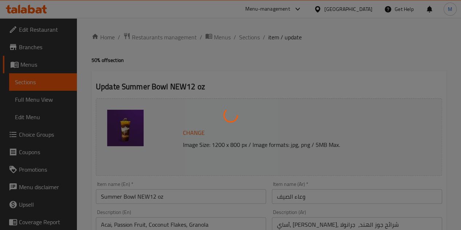
drag, startPoint x: 178, startPoint y: 199, endPoint x: 176, endPoint y: 194, distance: 5.2
click at [177, 198] on div at bounding box center [230, 115] width 461 height 230
click at [175, 194] on div at bounding box center [230, 115] width 461 height 230
drag, startPoint x: 175, startPoint y: 194, endPoint x: 164, endPoint y: 192, distance: 11.6
click at [168, 194] on div at bounding box center [230, 115] width 461 height 230
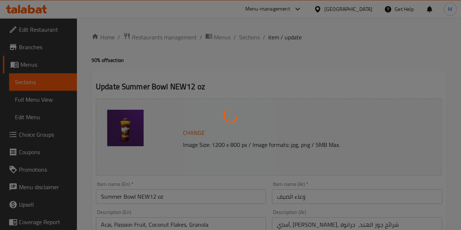
click at [164, 192] on div at bounding box center [230, 115] width 461 height 230
click at [165, 195] on div at bounding box center [230, 115] width 461 height 230
click at [178, 199] on div at bounding box center [230, 115] width 461 height 230
click at [185, 194] on div at bounding box center [230, 115] width 461 height 230
type input "اختيارك للصوص"
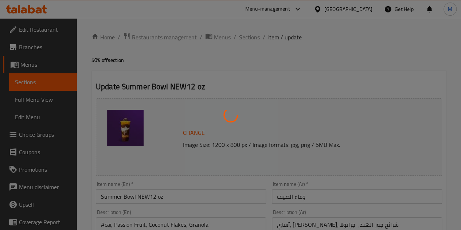
type input "0"
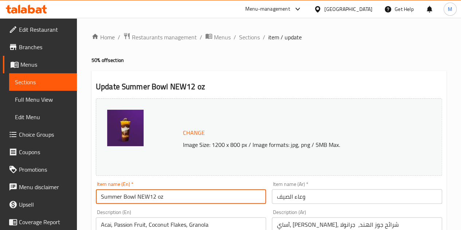
click at [184, 204] on input "Summer Bowl NEW12 oz" at bounding box center [181, 196] width 170 height 15
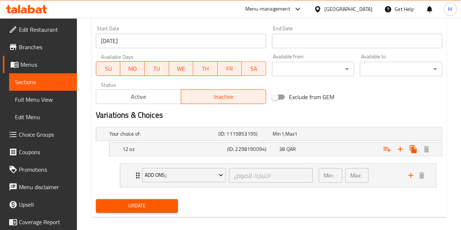
scroll to position [319, 0]
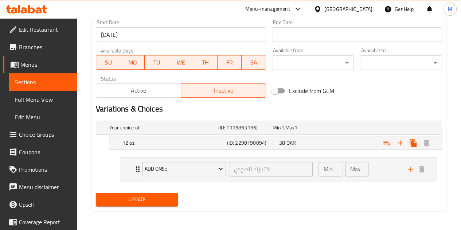
type input "Summer Bowl NEW12 oz wrong"
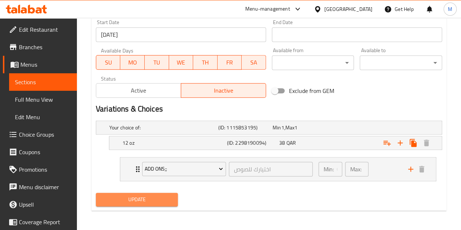
click at [149, 202] on span "Update" at bounding box center [137, 199] width 71 height 9
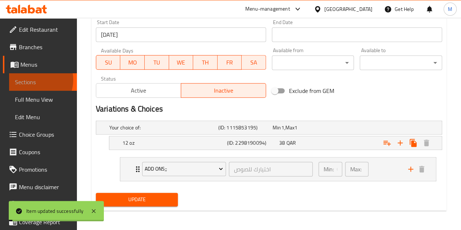
click at [34, 80] on span "Sections" at bounding box center [43, 82] width 56 height 9
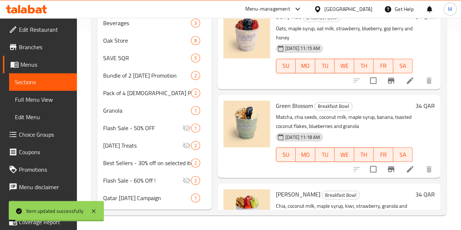
scroll to position [105, 0]
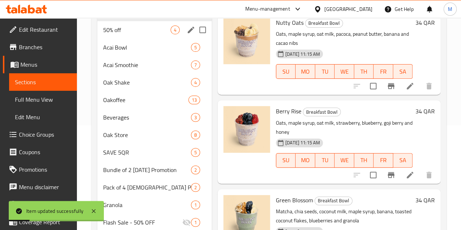
click at [116, 39] on div "50% off 4" at bounding box center [154, 29] width 114 height 17
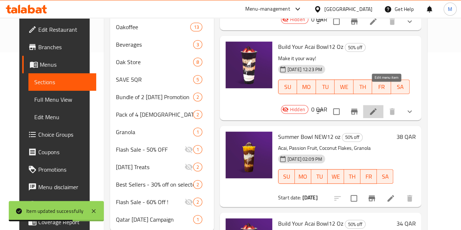
click at [377, 107] on icon at bounding box center [373, 111] width 9 height 9
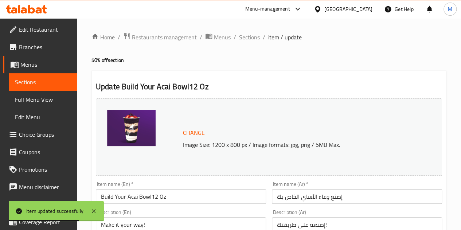
scroll to position [109, 0]
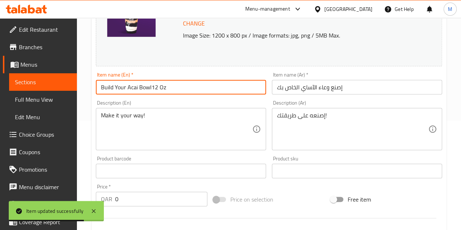
click at [180, 91] on input "Build Your Acai Bowl12 Oz" at bounding box center [181, 87] width 170 height 15
type input "Build Your Acai Bowl12 Oz wrong"
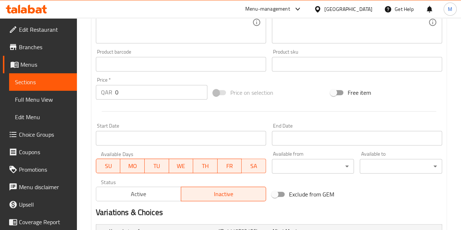
scroll to position [398, 0]
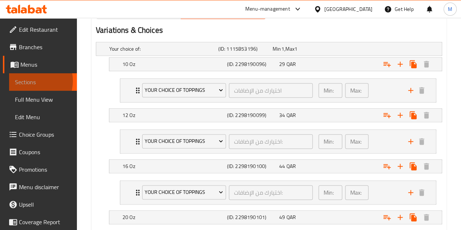
click at [30, 81] on span "Sections" at bounding box center [43, 82] width 56 height 9
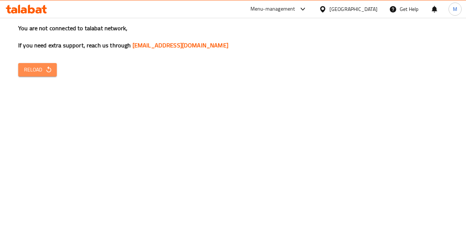
click at [38, 63] on button "Reload" at bounding box center [37, 69] width 39 height 13
click at [38, 65] on span "Reload" at bounding box center [37, 69] width 27 height 9
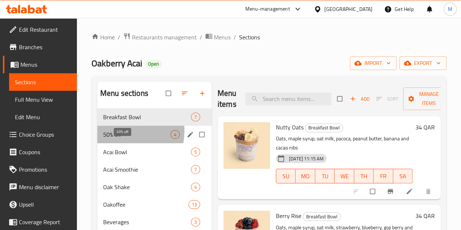
click at [113, 139] on span "50% off" at bounding box center [136, 134] width 67 height 9
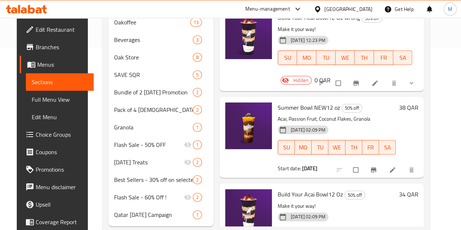
scroll to position [209, 0]
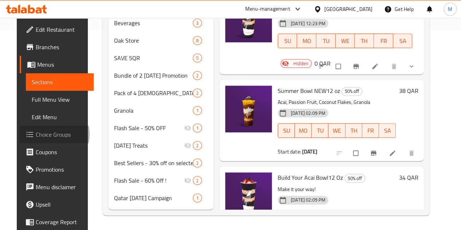
click at [36, 134] on span "Choice Groups" at bounding box center [62, 134] width 52 height 9
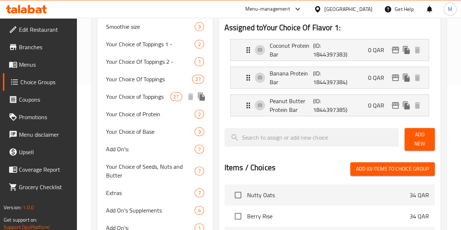
scroll to position [109, 0]
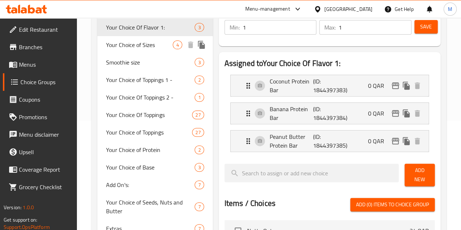
click at [127, 49] on span "Your Choice of Sizes" at bounding box center [139, 44] width 67 height 9
type input "Your Choice of Sizes"
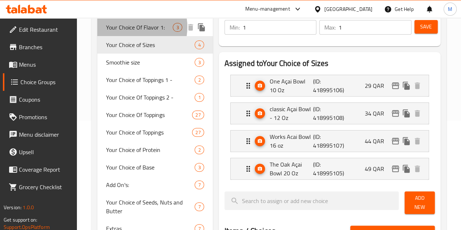
click at [127, 27] on span "Your Choice Of Flavor 1:" at bounding box center [139, 27] width 67 height 9
type input "Your Choice Of Flavor 1:"
type input "اختيارك من النكهة 1:"
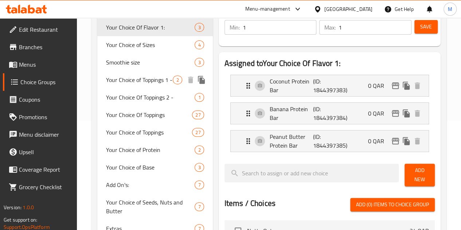
click at [122, 84] on span "Your Choice of Toppings 1 -" at bounding box center [139, 79] width 67 height 9
type input "Your Choice of Toppings 1 -"
type input "إختيارك من الاضافات:"
type input "2"
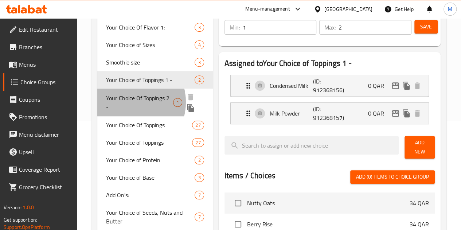
click at [129, 111] on span "Your Choice Of Toppings 2 -" at bounding box center [139, 102] width 67 height 17
type input "Your Choice Of Toppings 2 -"
type input "1"
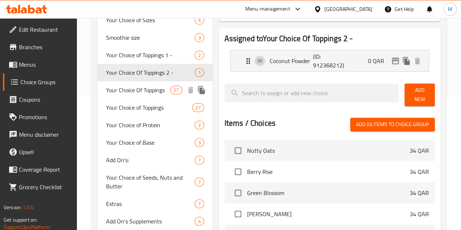
scroll to position [146, 0]
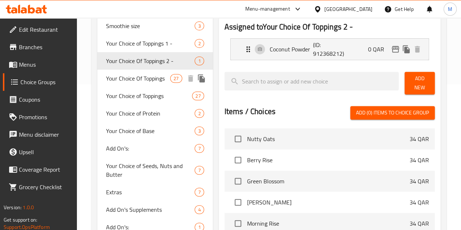
drag, startPoint x: 124, startPoint y: 102, endPoint x: 124, endPoint y: 118, distance: 16.0
click at [124, 83] on span "Your Choice Of Toppings" at bounding box center [138, 78] width 64 height 9
type input "Your Choice Of Toppings"
type input "اختيارك من الإضافات:"
type input "26"
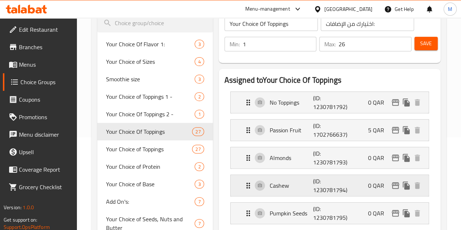
scroll to position [109, 0]
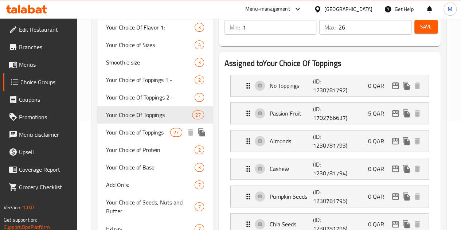
click at [125, 137] on span "Your Choice of Toppings" at bounding box center [138, 132] width 64 height 9
type input "Your Choice of Toppings"
type input "اختيارك من الإضافات"
type input "25"
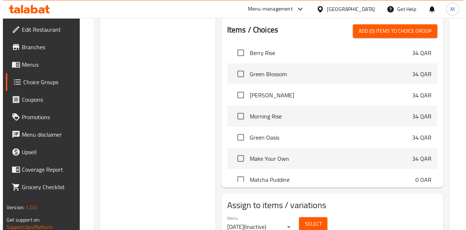
scroll to position [0, 0]
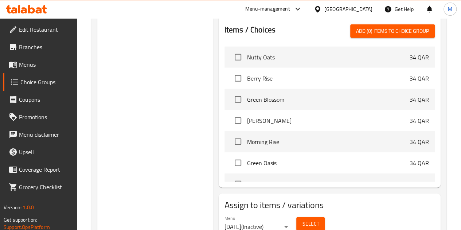
click at [302, 219] on span "Select" at bounding box center [310, 223] width 17 height 9
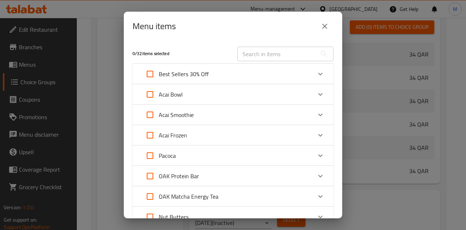
click at [298, 77] on div "Best Sellers 30% Off" at bounding box center [226, 73] width 170 height 17
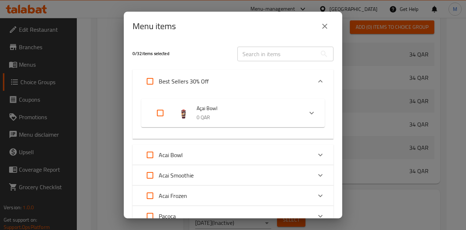
click at [296, 80] on div "Best Sellers 30% Off" at bounding box center [226, 80] width 170 height 17
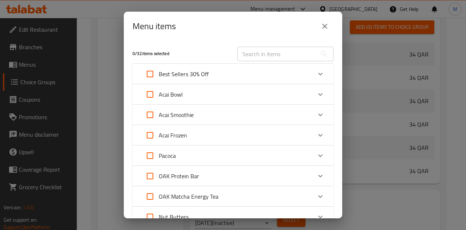
click at [258, 99] on div "Acai Bowl" at bounding box center [226, 94] width 170 height 17
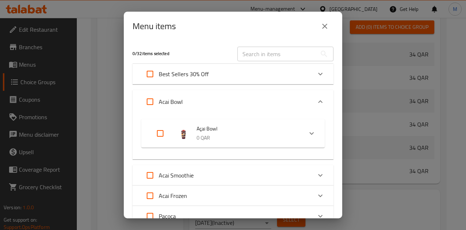
click at [258, 99] on div "Acai Bowl" at bounding box center [226, 101] width 170 height 17
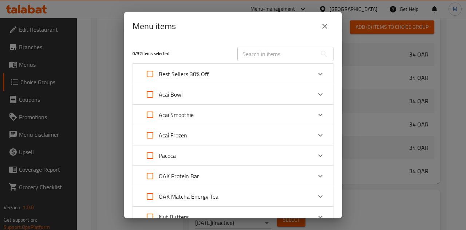
click at [257, 123] on div "Acai Smoothie" at bounding box center [226, 114] width 170 height 17
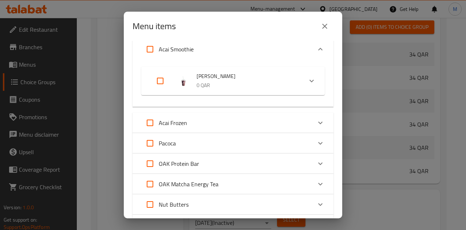
click at [247, 124] on div "Acai Frozen" at bounding box center [226, 122] width 170 height 17
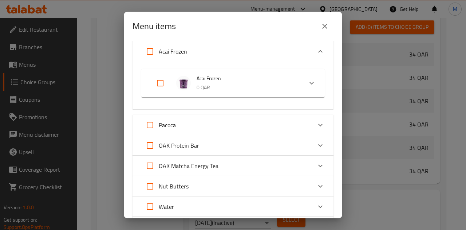
click at [233, 127] on div "Pacoca" at bounding box center [226, 124] width 170 height 17
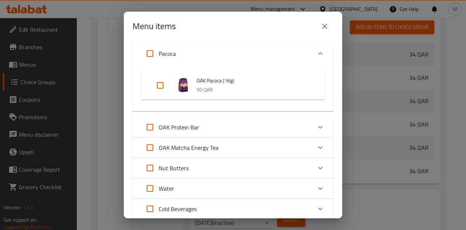
click at [231, 127] on div "OAK Protein Bar" at bounding box center [226, 126] width 170 height 17
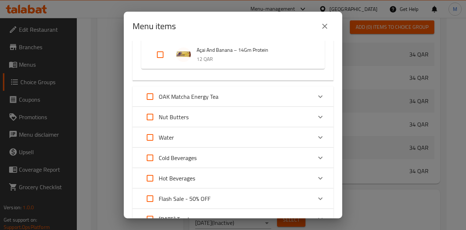
scroll to position [510, 0]
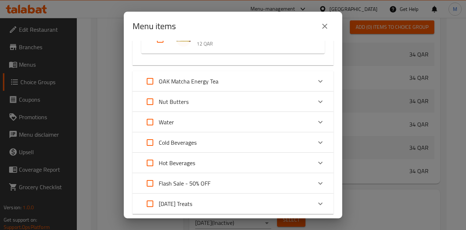
click at [221, 125] on div "Water" at bounding box center [226, 121] width 170 height 17
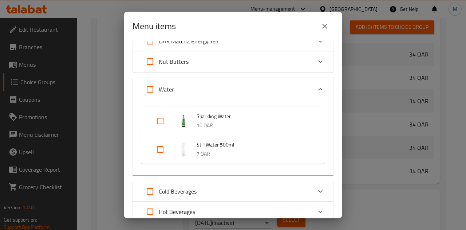
scroll to position [645, 0]
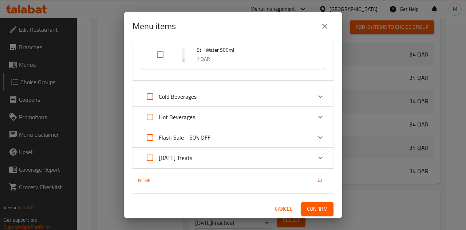
click at [235, 136] on div "Flash Sale - 50% OFF" at bounding box center [226, 137] width 170 height 17
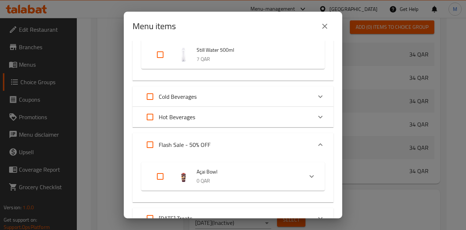
click at [283, 168] on span "Açai Bowl" at bounding box center [247, 171] width 101 height 9
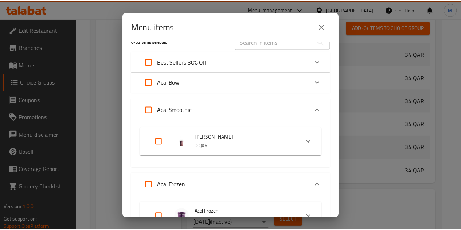
scroll to position [0, 0]
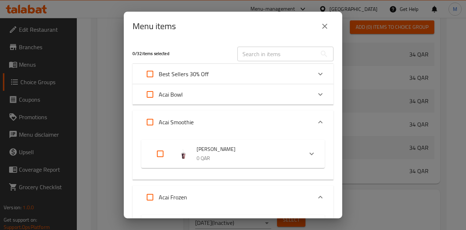
click at [321, 27] on icon "close" at bounding box center [325, 26] width 9 height 9
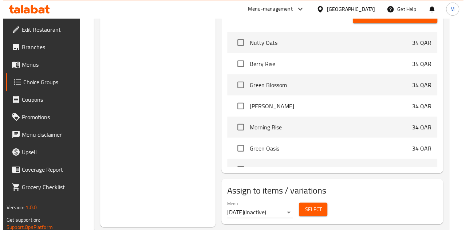
scroll to position [969, 0]
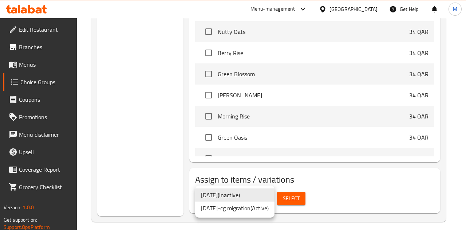
click at [234, 208] on li "14.10.2020-cg migration ( Active )" at bounding box center [234, 207] width 79 height 13
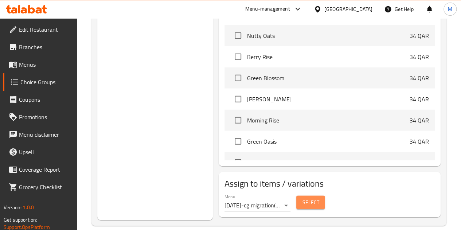
click at [302, 198] on span "Select" at bounding box center [310, 202] width 17 height 9
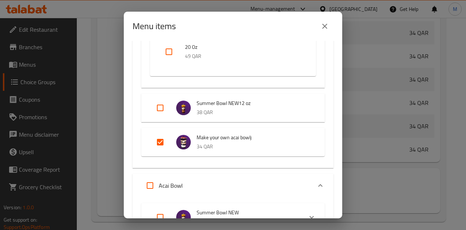
scroll to position [255, 0]
click at [232, 143] on p "34 QAR" at bounding box center [254, 145] width 114 height 9
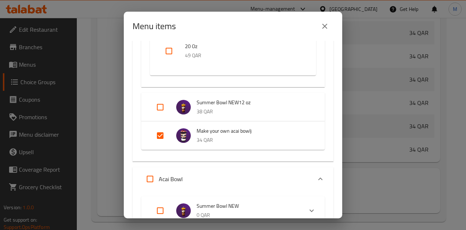
click at [228, 132] on span "Make your own acai bowlj" at bounding box center [254, 130] width 114 height 9
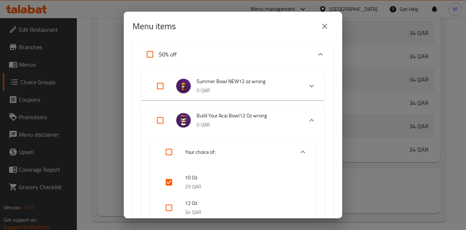
scroll to position [36, 0]
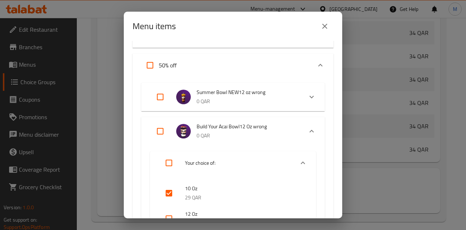
click at [168, 193] on input "checkbox" at bounding box center [168, 192] width 17 height 17
checkbox input "false"
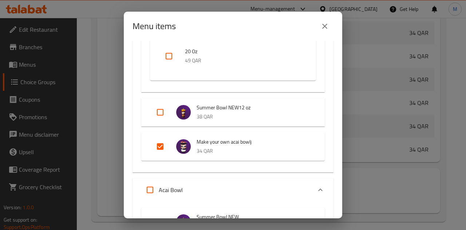
scroll to position [255, 0]
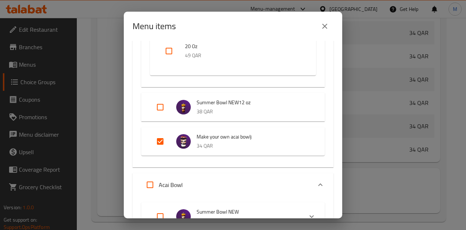
click at [269, 138] on span "Make your own acai bowlj" at bounding box center [254, 136] width 114 height 9
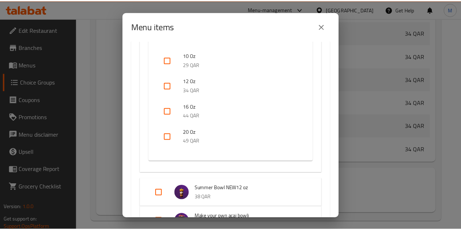
scroll to position [109, 0]
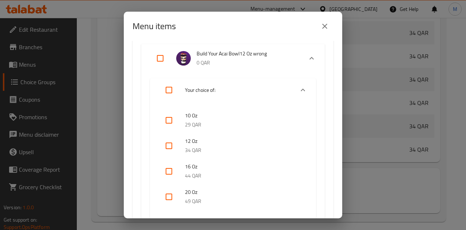
click at [329, 24] on icon "close" at bounding box center [325, 26] width 9 height 9
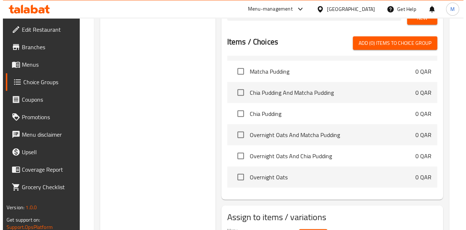
scroll to position [969, 0]
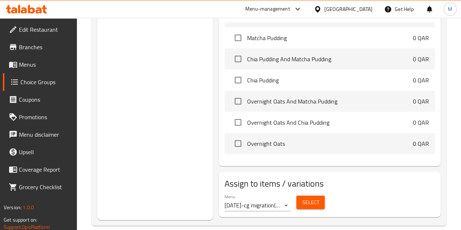
click at [302, 198] on span "Select" at bounding box center [310, 202] width 17 height 9
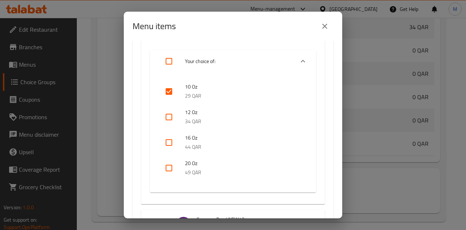
scroll to position [146, 0]
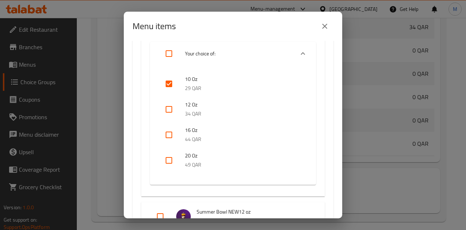
click at [165, 76] on input "checkbox" at bounding box center [168, 83] width 17 height 17
checkbox input "false"
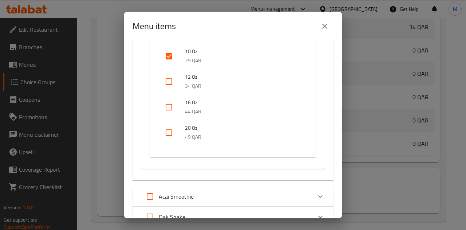
scroll to position [510, 0]
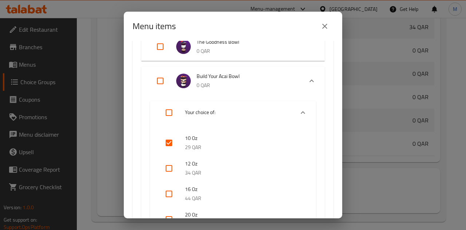
click at [169, 140] on input "checkbox" at bounding box center [168, 142] width 17 height 17
click at [169, 141] on input "checkbox" at bounding box center [168, 142] width 17 height 17
checkbox input "true"
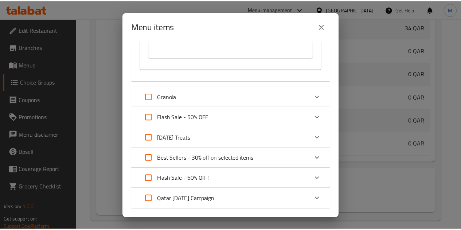
scroll to position [1316, 0]
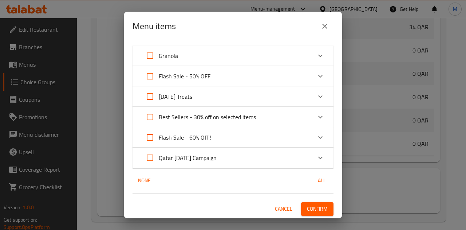
click at [317, 204] on span "Confirm" at bounding box center [317, 208] width 21 height 9
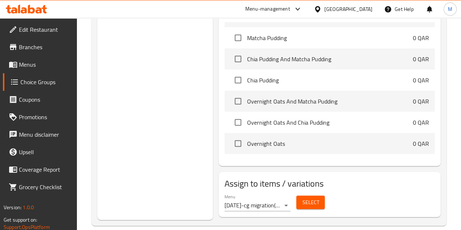
click at [18, 64] on span at bounding box center [14, 64] width 10 height 9
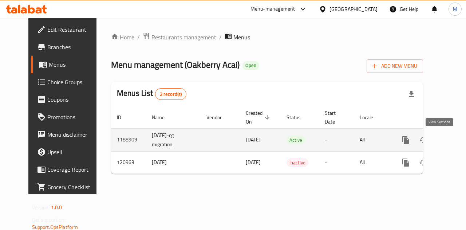
click at [455, 139] on icon "enhanced table" at bounding box center [458, 140] width 7 height 7
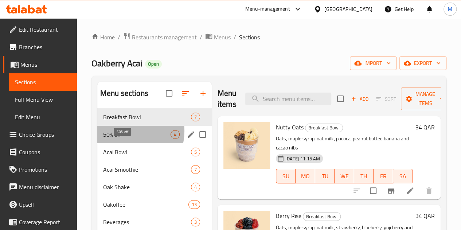
click at [125, 139] on span "50% off" at bounding box center [136, 134] width 67 height 9
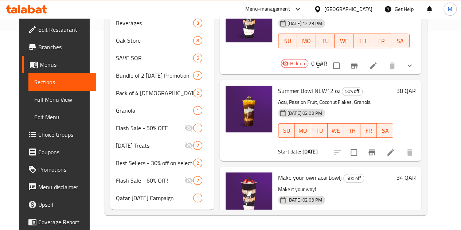
scroll to position [209, 0]
click at [377, 228] on icon at bounding box center [373, 232] width 9 height 9
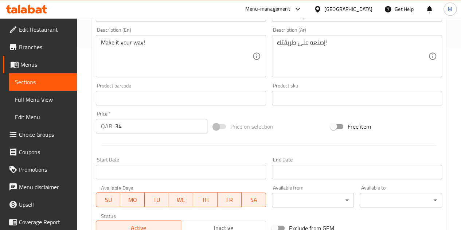
scroll to position [307, 0]
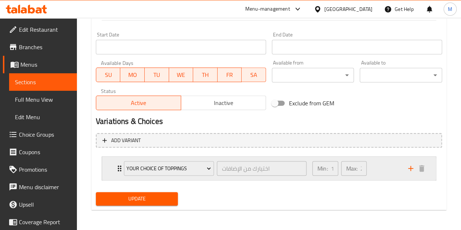
click at [377, 169] on div "Min: 1 ​ Max: 25 ​" at bounding box center [356, 168] width 96 height 23
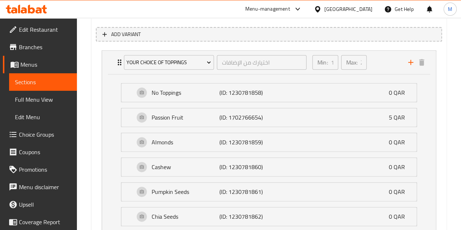
scroll to position [401, 0]
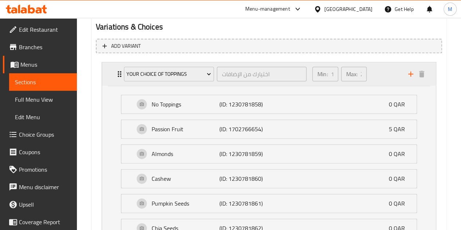
click at [340, 75] on div "Max: 25 ​" at bounding box center [354, 73] width 28 height 17
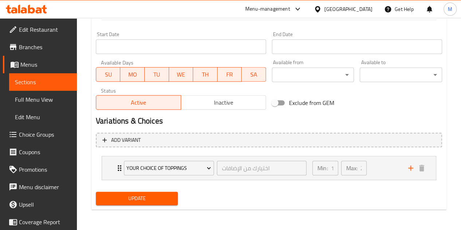
scroll to position [307, 0]
click at [408, 166] on icon "add" at bounding box center [410, 168] width 9 height 9
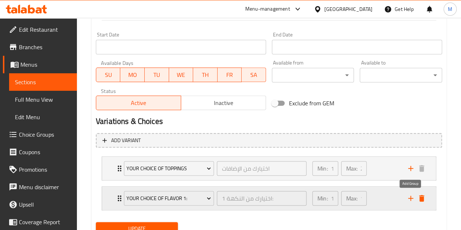
scroll to position [337, 0]
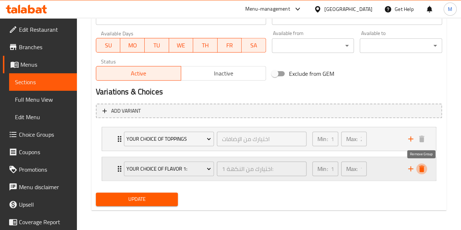
click at [419, 170] on icon "delete" at bounding box center [421, 168] width 9 height 9
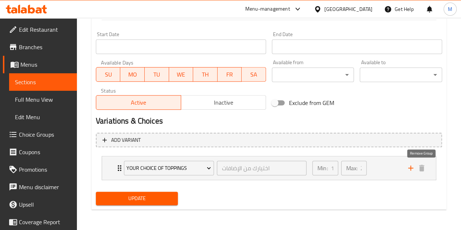
scroll to position [307, 0]
click at [109, 169] on div "Your Choice of Toppings اختيارك من الإضافات ​ Min: 1 ​ Max: 25 ​" at bounding box center [269, 168] width 334 height 23
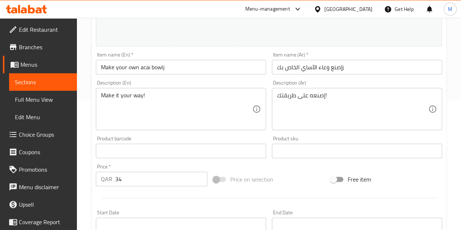
scroll to position [37, 0]
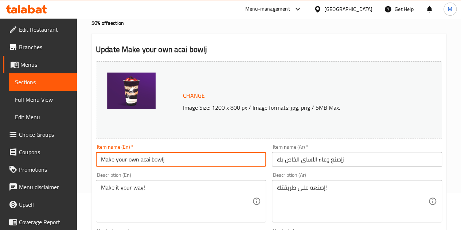
click at [185, 163] on input "Make your own acai bowlj" at bounding box center [181, 159] width 170 height 15
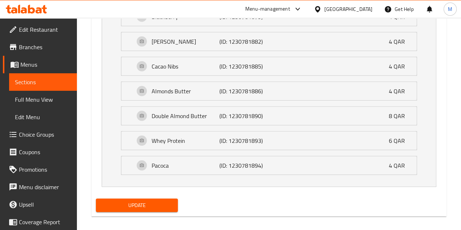
type input "Make your own acai bowl"
click at [154, 201] on span "Update" at bounding box center [137, 205] width 71 height 9
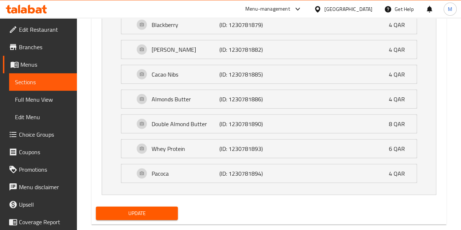
scroll to position [82, 0]
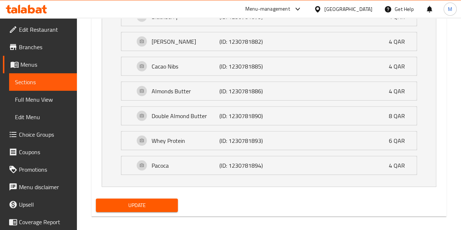
click at [159, 201] on span "Update" at bounding box center [137, 205] width 71 height 9
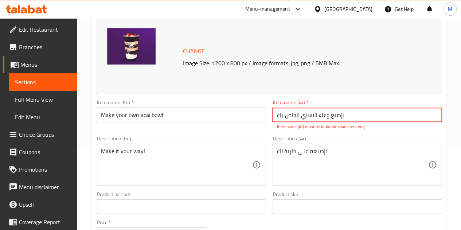
click at [301, 113] on input "إصنع وعاء الآساي الخاص بكj" at bounding box center [357, 114] width 170 height 15
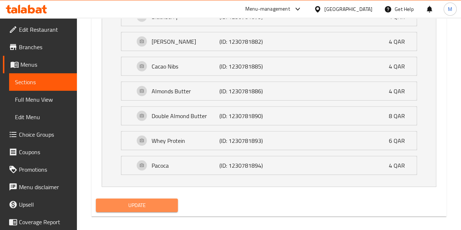
click at [147, 201] on span "Update" at bounding box center [137, 205] width 71 height 9
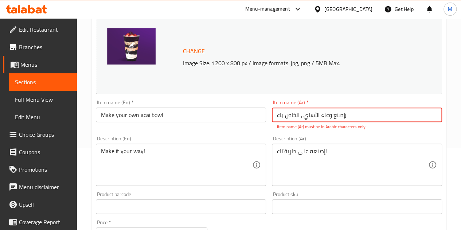
click at [303, 114] on input "إصنع وعاء الآساي., الخاص بكj" at bounding box center [357, 114] width 170 height 15
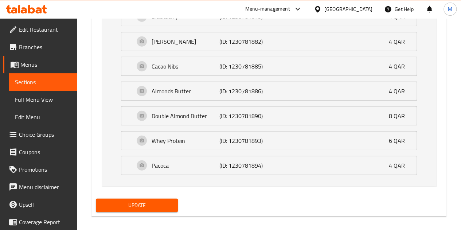
click at [158, 201] on span "Update" at bounding box center [137, 205] width 71 height 9
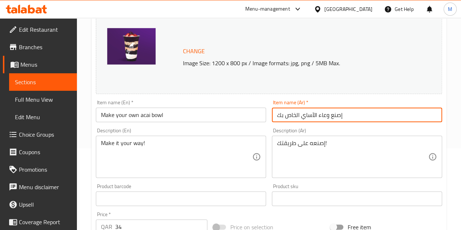
type input "إصنع وعاء الآساي الخاص بك"
click at [213, 99] on div "Item name (En)   * Make your own acai bowl Item name (En) *" at bounding box center [181, 111] width 176 height 28
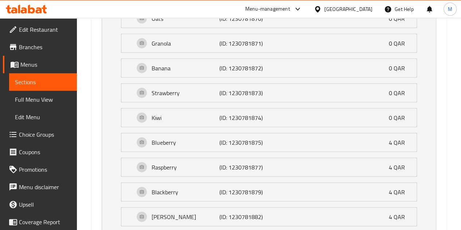
scroll to position [984, 0]
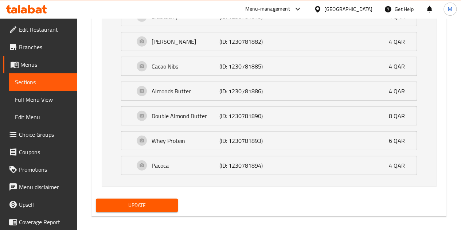
click at [144, 201] on span "Update" at bounding box center [137, 205] width 71 height 9
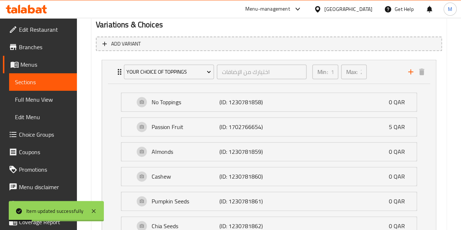
scroll to position [404, 0]
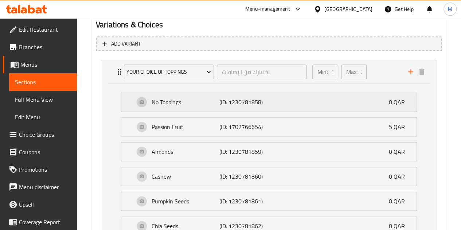
click at [236, 104] on p "(ID: 1230781858)" at bounding box center [241, 102] width 45 height 9
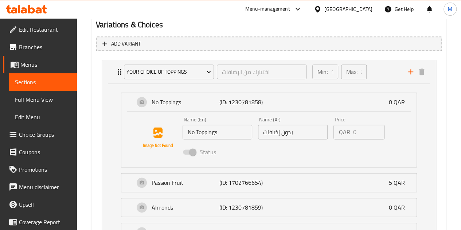
click at [190, 153] on span at bounding box center [189, 151] width 12 height 5
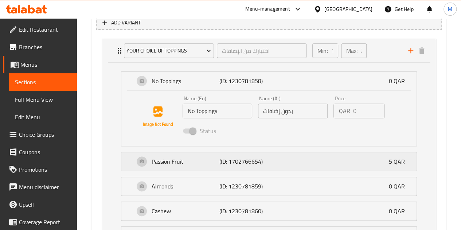
click at [260, 160] on p "(ID: 1702766654)" at bounding box center [241, 161] width 45 height 9
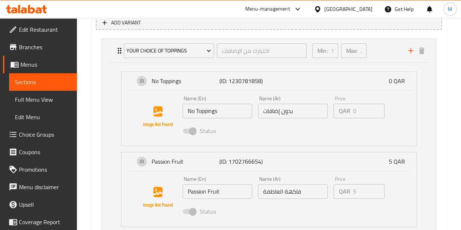
click at [190, 209] on span at bounding box center [189, 211] width 12 height 5
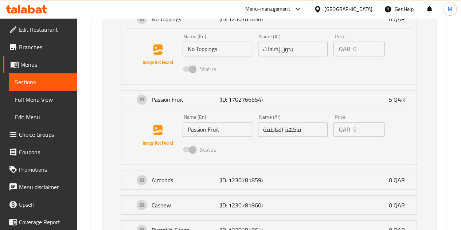
scroll to position [487, 0]
click at [210, 182] on p "Almonds" at bounding box center [186, 180] width 68 height 9
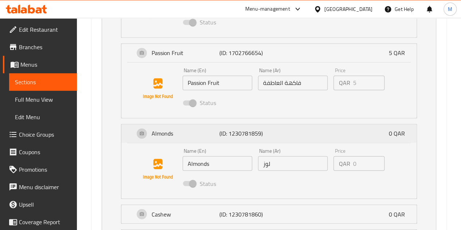
scroll to position [538, 0]
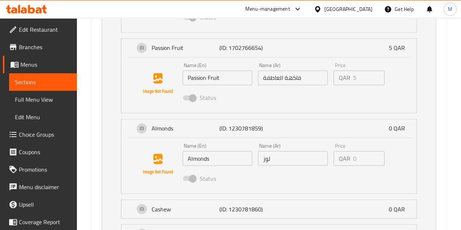
click at [188, 179] on span at bounding box center [189, 178] width 12 height 5
click at [36, 69] on span "Menus" at bounding box center [45, 64] width 51 height 9
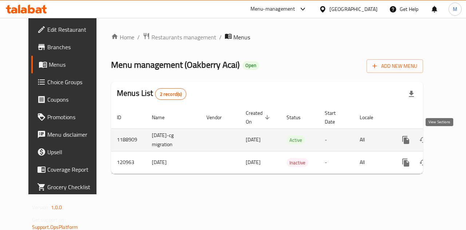
click at [454, 142] on icon "enhanced table" at bounding box center [458, 140] width 9 height 9
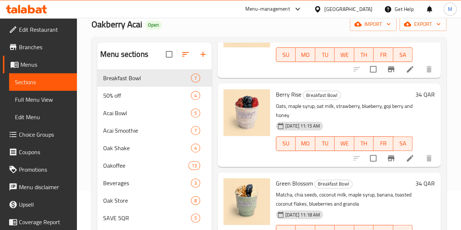
scroll to position [38, 0]
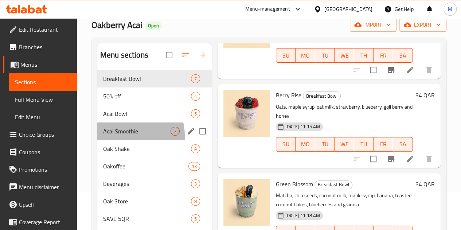
click at [125, 140] on div "Acai Smoothie 7" at bounding box center [154, 130] width 114 height 17
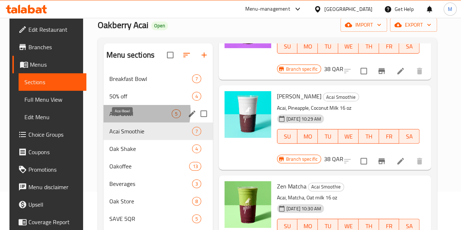
click at [127, 118] on span "Acai Bowl" at bounding box center [140, 113] width 62 height 9
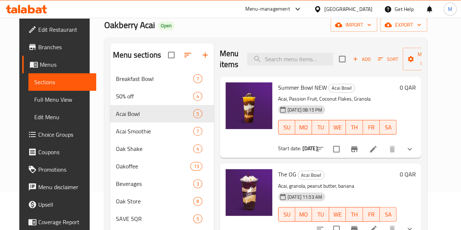
scroll to position [1, 0]
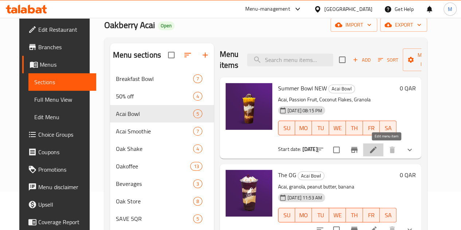
click at [377, 148] on icon at bounding box center [373, 149] width 9 height 9
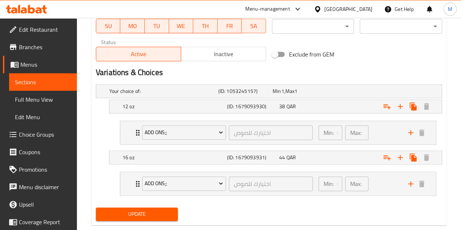
scroll to position [370, 0]
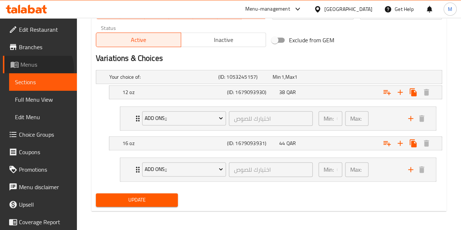
click at [38, 68] on span "Menus" at bounding box center [45, 64] width 51 height 9
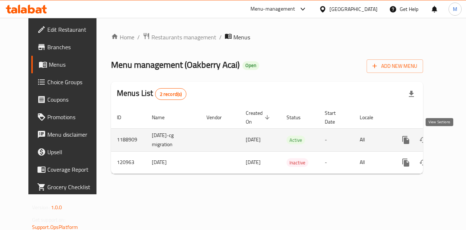
click at [455, 139] on icon "enhanced table" at bounding box center [458, 140] width 7 height 7
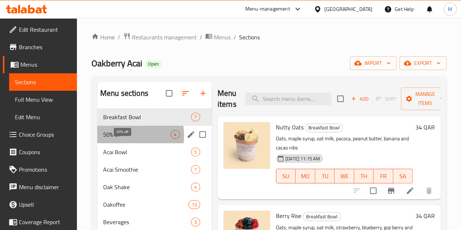
click at [119, 139] on span "50% off" at bounding box center [136, 134] width 67 height 9
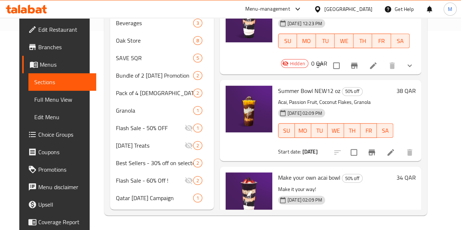
scroll to position [209, 0]
click at [377, 228] on icon at bounding box center [373, 232] width 9 height 9
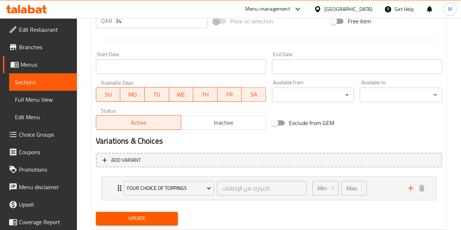
scroll to position [307, 0]
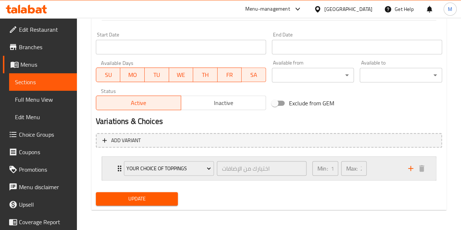
click at [119, 166] on icon "Expand" at bounding box center [120, 168] width 4 height 6
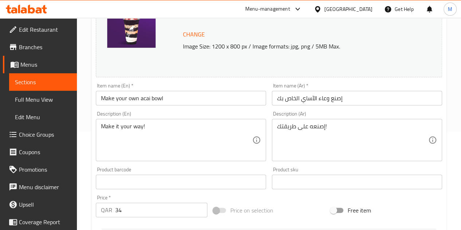
scroll to position [73, 0]
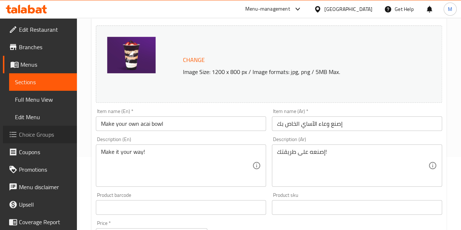
click at [42, 134] on span "Choice Groups" at bounding box center [45, 134] width 52 height 9
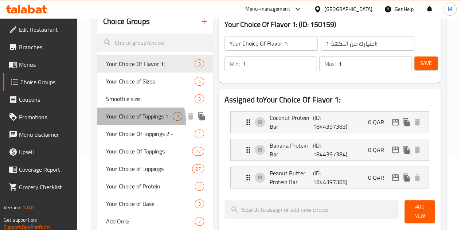
click at [115, 121] on span "Your Choice of Toppings 1 -" at bounding box center [139, 116] width 67 height 9
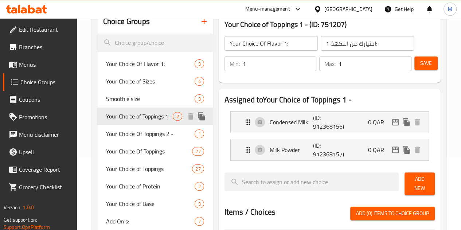
type input "Your Choice of Toppings 1 -"
type input "إختيارك من الاضافات:"
type input "2"
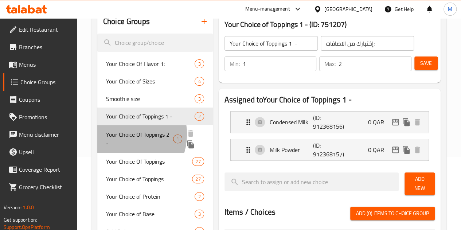
click at [122, 143] on span "Your Choice Of Toppings 2 -" at bounding box center [139, 138] width 67 height 17
type input "Your Choice Of Toppings 2 -"
type input "1"
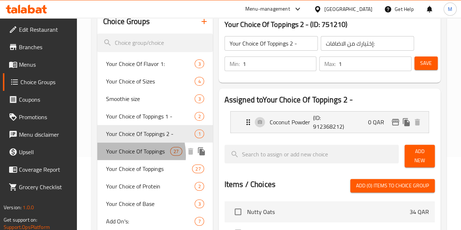
click at [120, 156] on span "Your Choice Of Toppings" at bounding box center [138, 151] width 64 height 9
type input "Your Choice Of Toppings"
type input "اختيارك من الإضافات:"
type input "26"
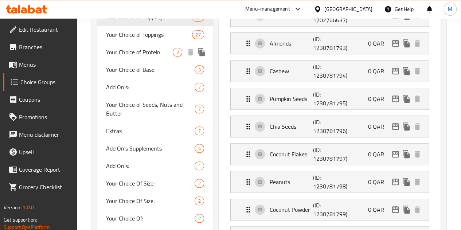
scroll to position [166, 0]
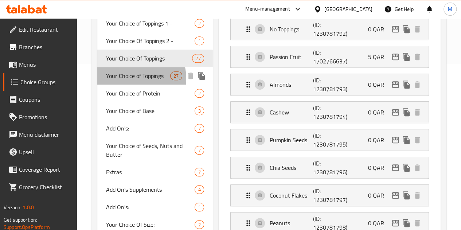
click at [126, 80] on span "Your Choice of Toppings" at bounding box center [138, 75] width 64 height 9
type input "Your Choice of Toppings"
type input "اختيارك من الإضافات"
type input "25"
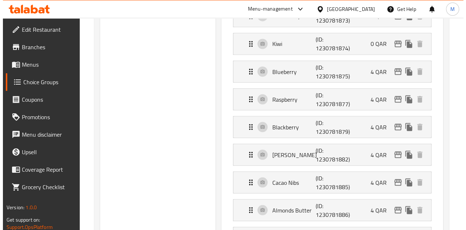
scroll to position [625, 0]
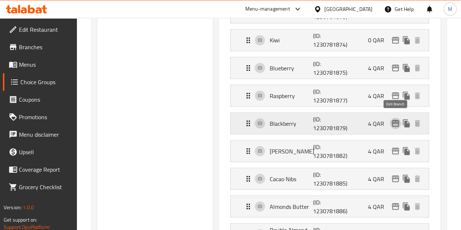
click at [395, 120] on icon "edit" at bounding box center [395, 123] width 7 height 7
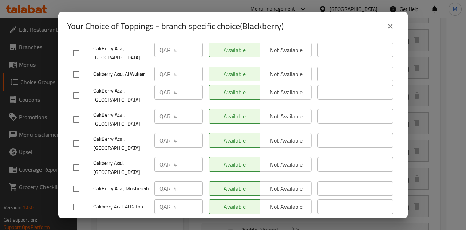
scroll to position [157, 0]
click at [389, 27] on icon "close" at bounding box center [390, 26] width 5 height 5
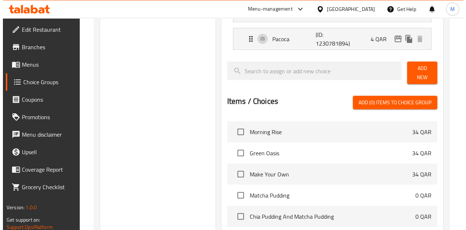
scroll to position [969, 0]
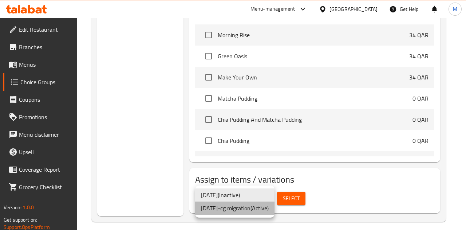
click at [233, 210] on li "14.10.2020-cg migration ( Active )" at bounding box center [234, 207] width 79 height 13
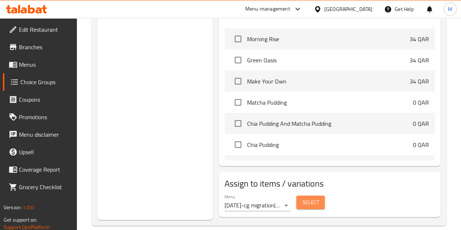
click at [302, 198] on span "Select" at bounding box center [310, 202] width 17 height 9
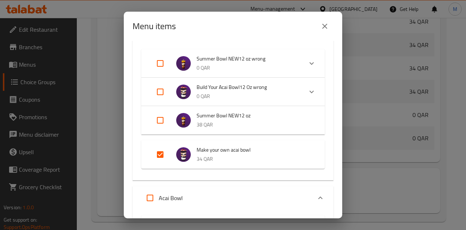
scroll to position [70, 0]
click at [162, 153] on input "Expand" at bounding box center [160, 154] width 17 height 17
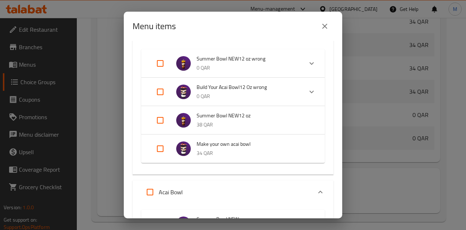
click at [162, 153] on input "Expand" at bounding box center [160, 148] width 17 height 17
checkbox input "true"
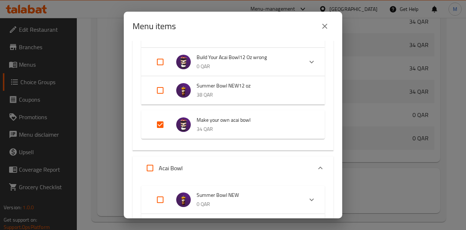
scroll to position [100, 0]
click at [227, 122] on span "Make your own acai bowl" at bounding box center [254, 119] width 114 height 9
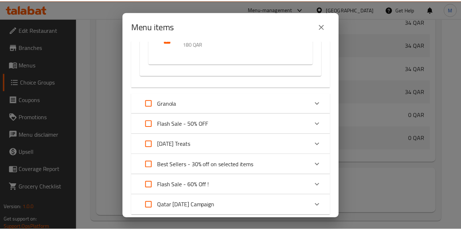
scroll to position [1138, 0]
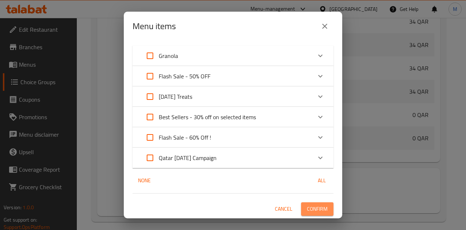
click at [311, 209] on span "Confirm" at bounding box center [317, 208] width 21 height 9
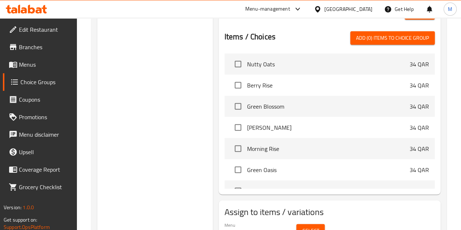
scroll to position [969, 0]
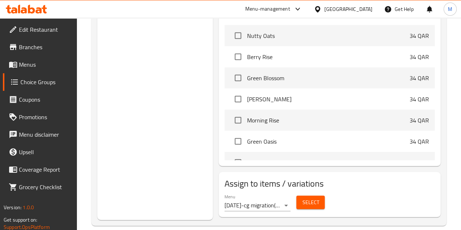
click at [302, 198] on span "Select" at bounding box center [310, 202] width 17 height 9
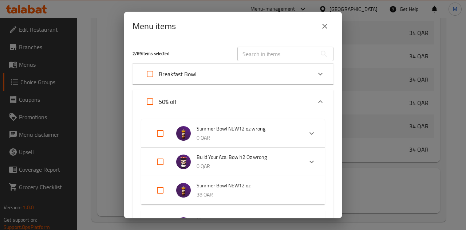
click at [333, 24] on div "Menu items" at bounding box center [233, 26] width 219 height 29
click at [326, 23] on icon "close" at bounding box center [325, 26] width 9 height 9
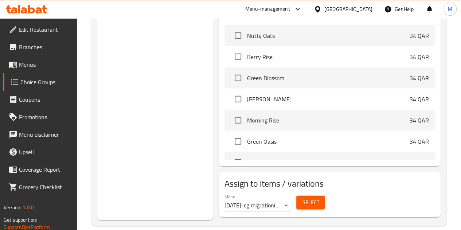
click at [34, 64] on span "Menus" at bounding box center [45, 64] width 52 height 9
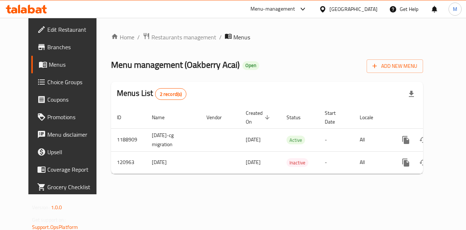
click at [49, 67] on span "Menus" at bounding box center [75, 64] width 52 height 9
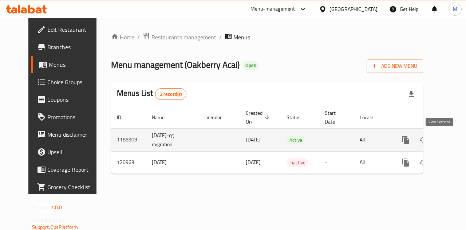
click at [455, 138] on icon "enhanced table" at bounding box center [458, 140] width 7 height 7
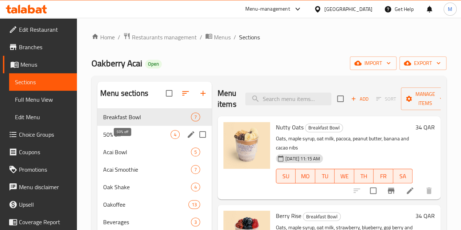
click at [124, 139] on span "50% off" at bounding box center [136, 134] width 67 height 9
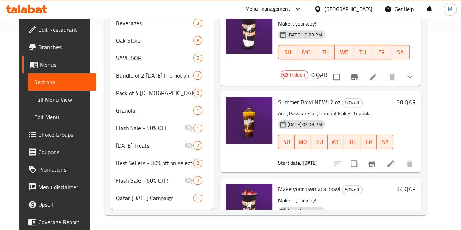
scroll to position [24, 0]
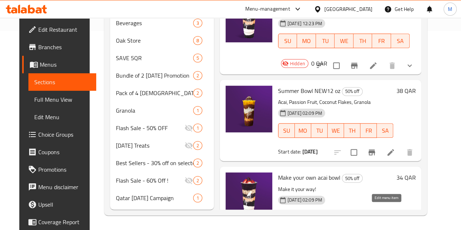
click at [377, 228] on icon at bounding box center [373, 232] width 9 height 9
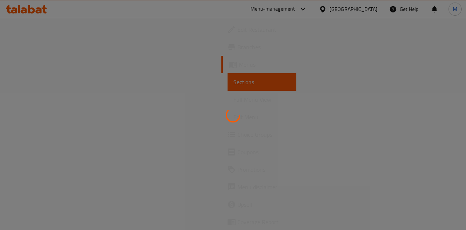
click at [207, 16] on div at bounding box center [233, 115] width 466 height 230
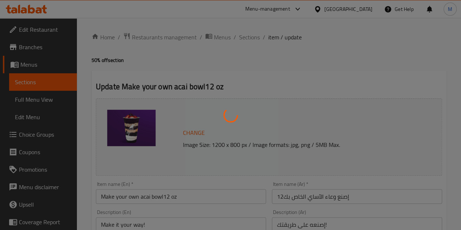
type input "اختيارك من الإضافات"
type input "1"
type input "25"
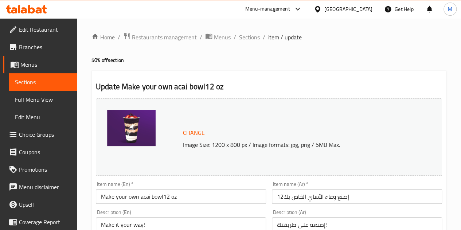
click at [282, 196] on input "إصنع وعاء الآساي الخاص بك12" at bounding box center [357, 196] width 170 height 15
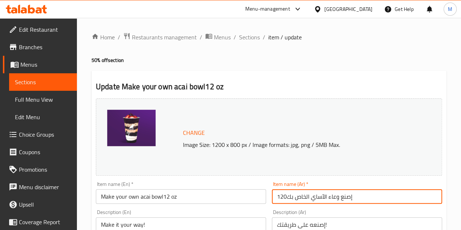
click at [285, 194] on input "إصنع وعاء الآساي الخاص بك120" at bounding box center [357, 196] width 170 height 15
click at [281, 197] on input "إصنع وعاء الآساي الخاص بك120" at bounding box center [357, 196] width 170 height 15
drag, startPoint x: 276, startPoint y: 195, endPoint x: 286, endPoint y: 197, distance: 10.4
click at [286, 197] on input "إصنع وعاء الآساي الخاص بك120" at bounding box center [357, 196] width 170 height 15
type input "إصنع وعاء الآساي الخاص بك"
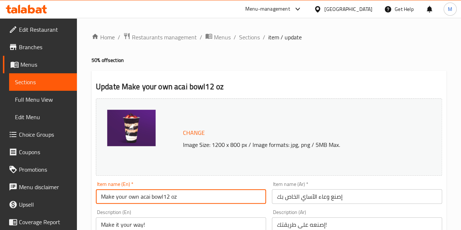
drag, startPoint x: 170, startPoint y: 198, endPoint x: 193, endPoint y: 204, distance: 24.1
click at [193, 204] on div "Item name (En)   * Make your own acai bowl12 oz Item name (En) *" at bounding box center [181, 192] width 176 height 28
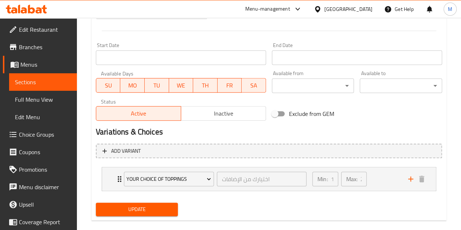
scroll to position [307, 0]
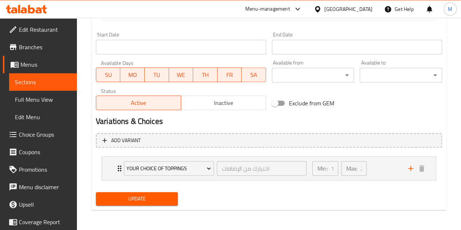
type input "Make your own acai bowl"
click at [157, 194] on span "Update" at bounding box center [137, 198] width 71 height 9
